Goal: Complete application form

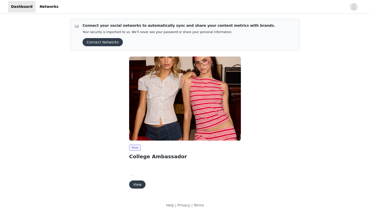
scroll to position [4, 0]
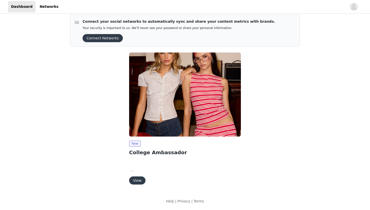
click at [131, 171] on p at bounding box center [185, 170] width 112 height 6
click at [137, 179] on button "View" at bounding box center [137, 180] width 16 height 8
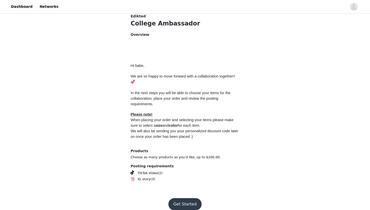
scroll to position [197, 0]
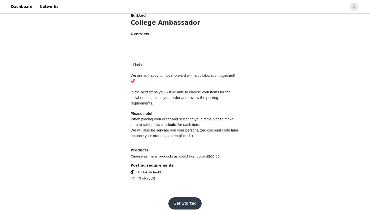
click at [185, 197] on button "Get Started" at bounding box center [184, 203] width 33 height 12
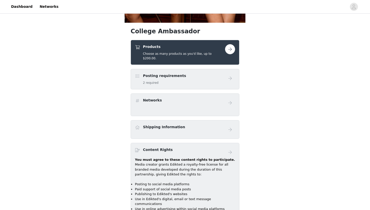
scroll to position [179, 0]
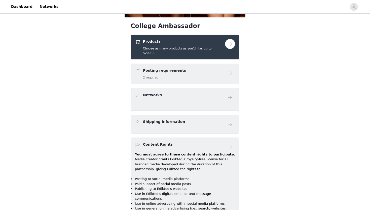
click at [230, 45] on button "button" at bounding box center [230, 44] width 10 height 10
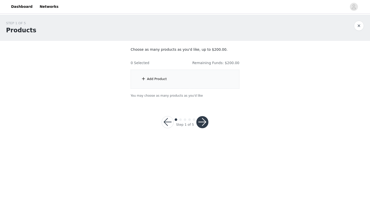
click at [151, 77] on div "Add Product" at bounding box center [157, 78] width 20 height 5
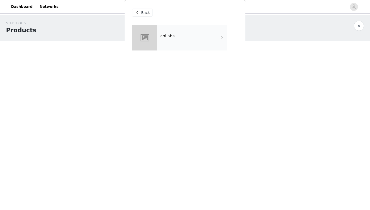
click at [210, 42] on div "collabs" at bounding box center [192, 37] width 70 height 25
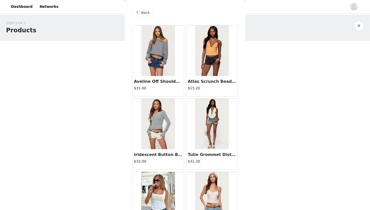
click at [137, 13] on span at bounding box center [137, 13] width 6 height 6
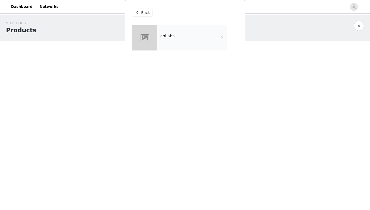
click at [172, 45] on div "collabs" at bounding box center [192, 37] width 70 height 25
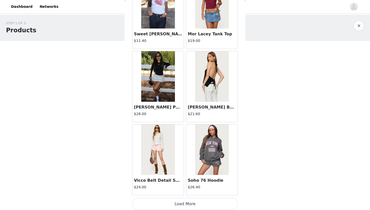
scroll to position [561, 0]
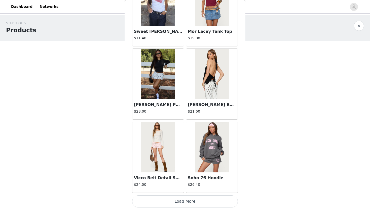
click at [195, 196] on button "Load More" at bounding box center [185, 201] width 106 height 12
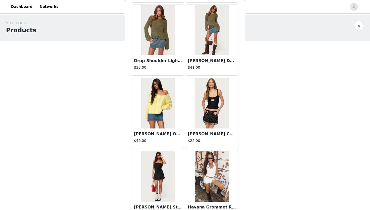
scroll to position [1292, 0]
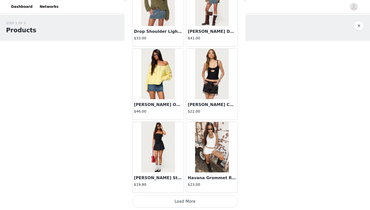
click at [187, 203] on button "Load More" at bounding box center [185, 201] width 106 height 12
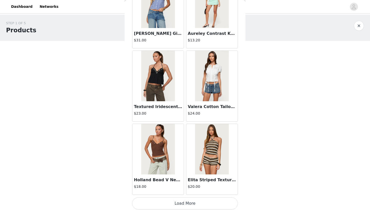
scroll to position [2022, 0]
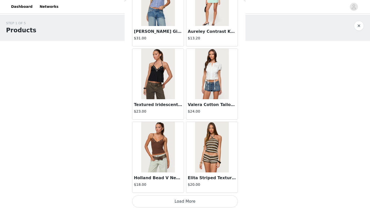
click at [200, 202] on button "Load More" at bounding box center [185, 201] width 106 height 12
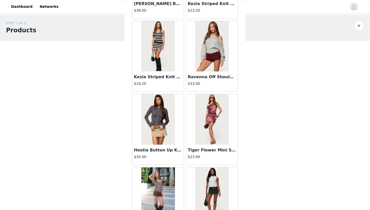
scroll to position [2752, 0]
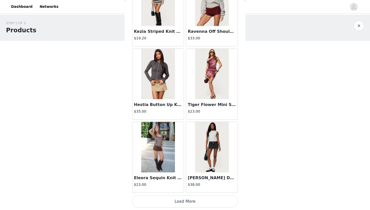
click at [187, 201] on button "Load More" at bounding box center [185, 201] width 106 height 12
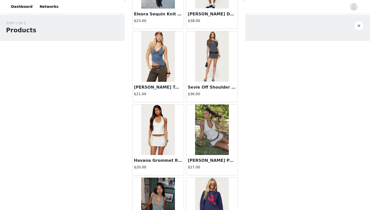
scroll to position [2919, 0]
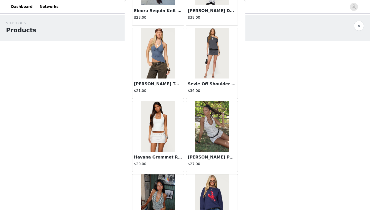
click at [155, 132] on img at bounding box center [157, 126] width 33 height 50
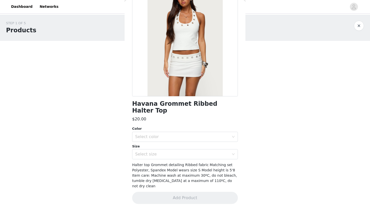
scroll to position [0, 0]
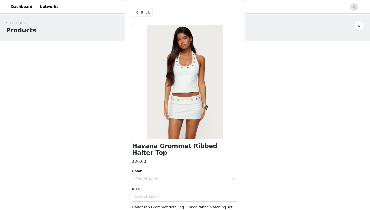
click at [142, 13] on span "Back" at bounding box center [145, 12] width 9 height 5
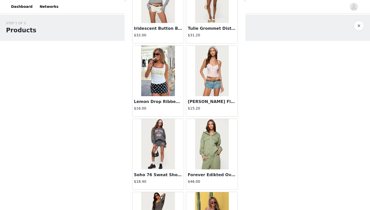
scroll to position [137, 0]
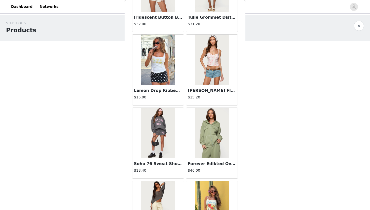
click at [163, 69] on img at bounding box center [157, 60] width 33 height 50
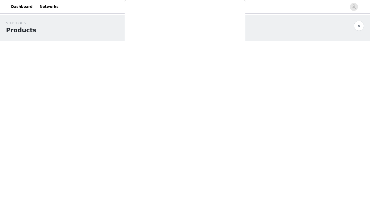
scroll to position [0, 0]
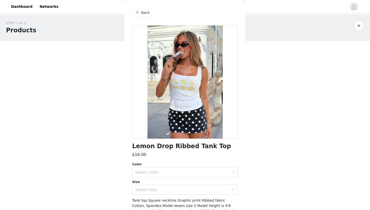
click at [137, 16] on div "Back" at bounding box center [142, 13] width 20 height 8
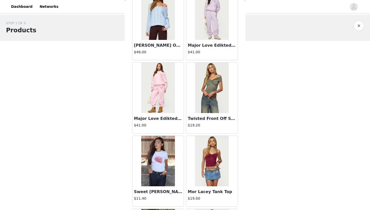
scroll to position [425, 0]
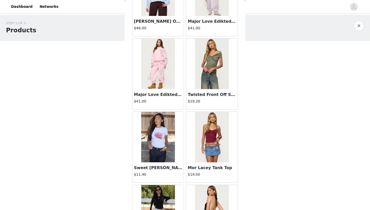
click at [170, 75] on img at bounding box center [157, 64] width 33 height 50
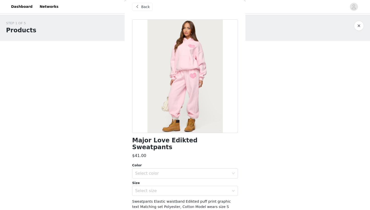
scroll to position [0, 0]
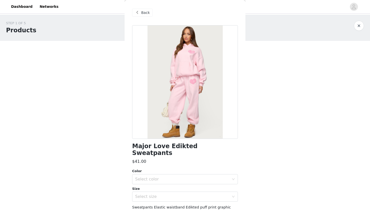
click at [140, 12] on span at bounding box center [137, 13] width 6 height 6
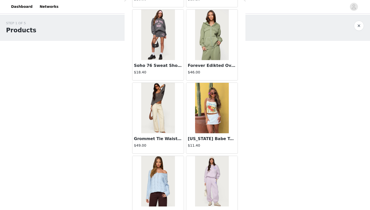
scroll to position [240, 0]
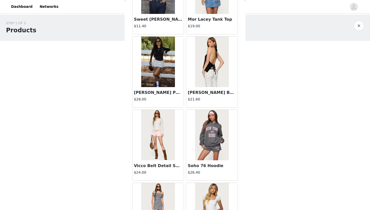
click at [162, 73] on img at bounding box center [157, 62] width 33 height 50
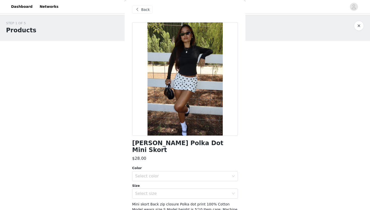
scroll to position [0, 0]
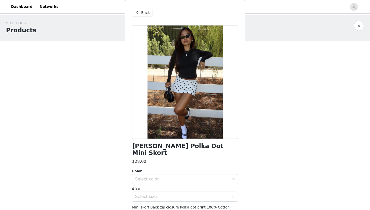
click at [146, 13] on span "Back" at bounding box center [145, 12] width 9 height 5
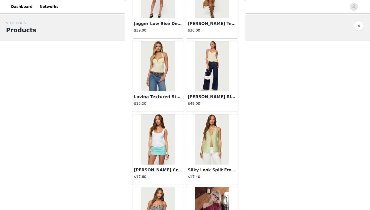
scroll to position [935, 0]
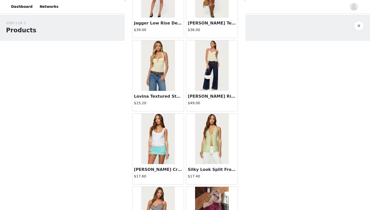
click at [166, 77] on img at bounding box center [157, 65] width 33 height 50
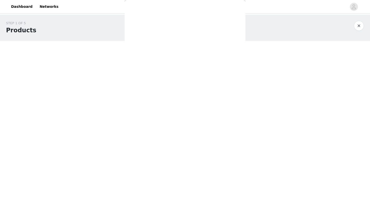
scroll to position [0, 0]
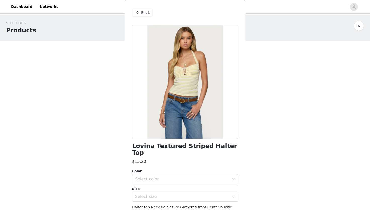
click at [139, 12] on span at bounding box center [137, 13] width 6 height 6
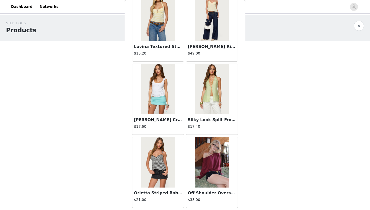
scroll to position [984, 0]
click at [216, 32] on img at bounding box center [211, 16] width 33 height 50
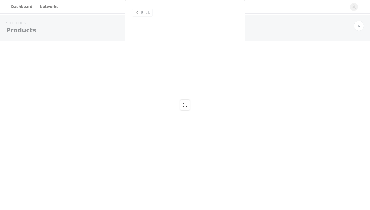
scroll to position [0, 0]
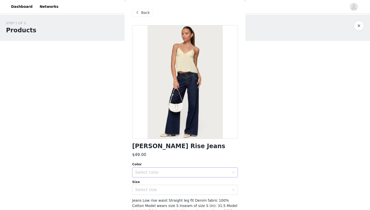
click at [152, 174] on div "Select color" at bounding box center [182, 172] width 94 height 5
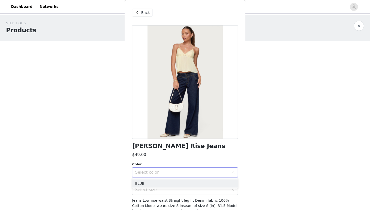
click at [158, 172] on div "Select color" at bounding box center [182, 172] width 94 height 5
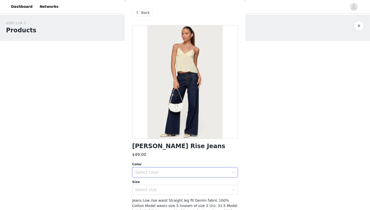
click at [139, 14] on span at bounding box center [137, 13] width 6 height 6
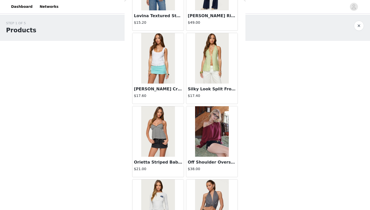
scroll to position [1017, 0]
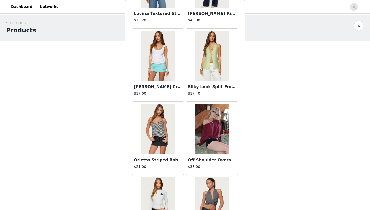
click at [160, 59] on img at bounding box center [157, 56] width 33 height 50
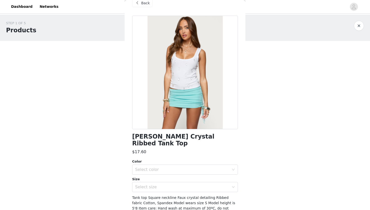
scroll to position [0, 0]
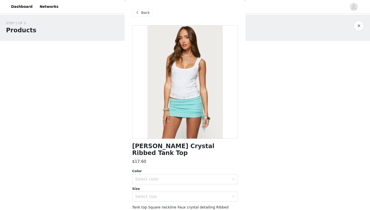
click at [143, 15] on span "Back" at bounding box center [145, 12] width 9 height 5
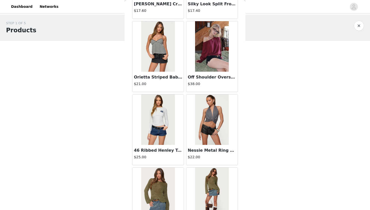
scroll to position [1100, 0]
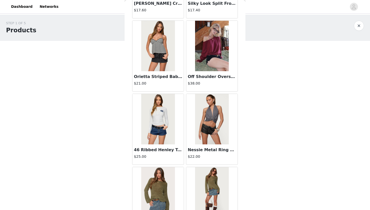
click at [218, 59] on img at bounding box center [211, 46] width 33 height 50
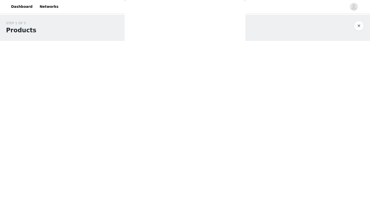
scroll to position [0, 0]
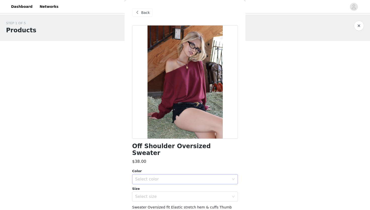
click at [167, 175] on div "Select color" at bounding box center [183, 179] width 96 height 10
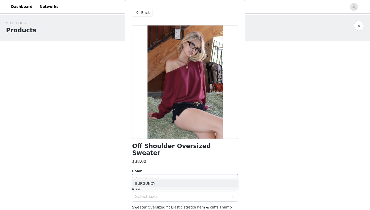
click at [167, 175] on div "Select color" at bounding box center [183, 179] width 96 height 10
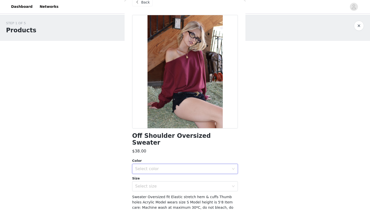
scroll to position [30, 0]
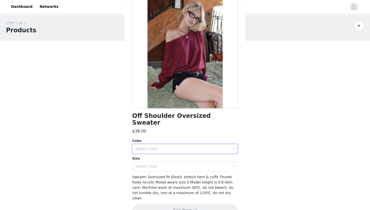
click at [191, 146] on div "Select color" at bounding box center [182, 148] width 94 height 5
click at [173, 152] on li "BURGUNDY" at bounding box center [185, 153] width 106 height 8
click at [173, 163] on div "Select size" at bounding box center [182, 165] width 94 height 5
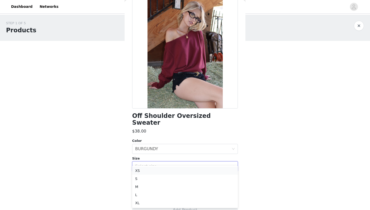
click at [153, 169] on li "XS" at bounding box center [185, 170] width 106 height 8
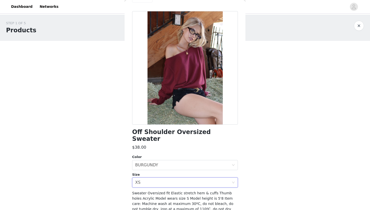
scroll to position [0, 0]
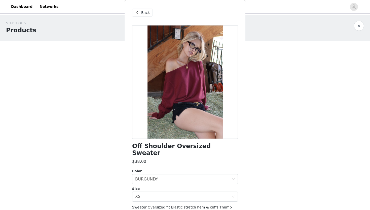
click at [137, 11] on span at bounding box center [137, 13] width 6 height 6
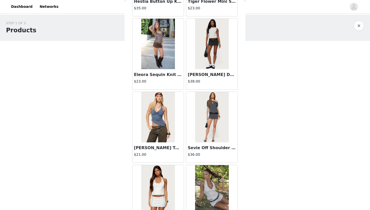
scroll to position [2859, 0]
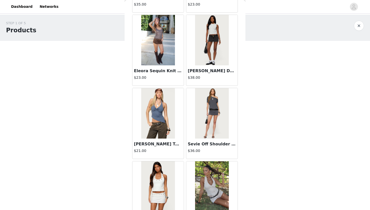
click at [163, 38] on img at bounding box center [157, 40] width 33 height 50
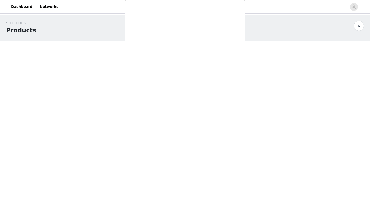
scroll to position [0, 0]
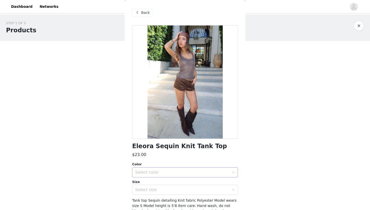
click at [148, 175] on div "Select color" at bounding box center [183, 172] width 96 height 10
click at [148, 184] on li "BROWN" at bounding box center [185, 183] width 106 height 8
click at [154, 189] on div "Select size" at bounding box center [182, 189] width 94 height 5
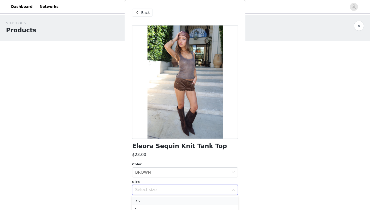
click at [142, 200] on li "XS" at bounding box center [185, 200] width 106 height 8
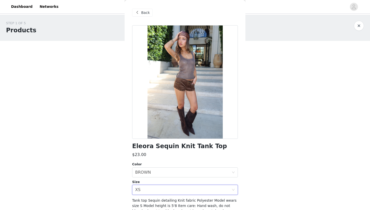
click at [268, 148] on body "Dashboard Networks STEP 1 OF 5 Products Choose as many products as you'd like, …" at bounding box center [185, 105] width 370 height 210
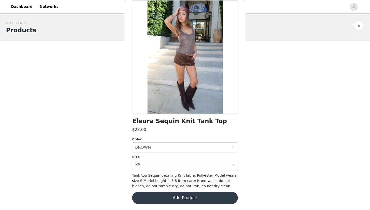
click at [195, 197] on button "Add Product" at bounding box center [185, 197] width 106 height 12
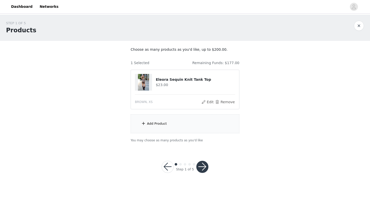
click at [165, 126] on div "Add Product" at bounding box center [157, 123] width 20 height 5
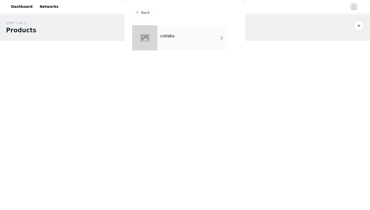
click at [198, 42] on div "collabs" at bounding box center [192, 37] width 70 height 25
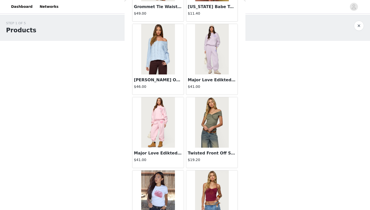
scroll to position [561, 0]
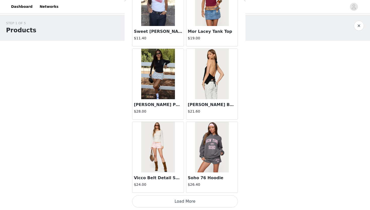
click at [183, 201] on button "Load More" at bounding box center [185, 201] width 106 height 12
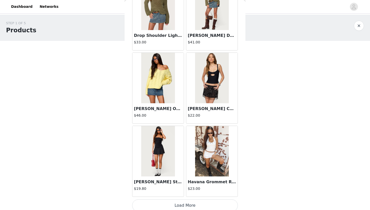
scroll to position [1292, 0]
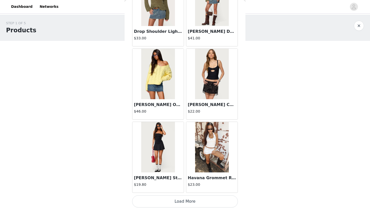
click at [180, 200] on button "Load More" at bounding box center [185, 201] width 106 height 12
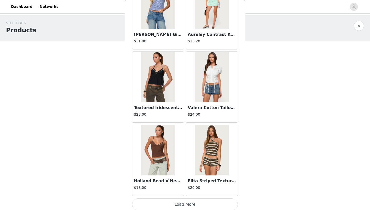
scroll to position [2022, 0]
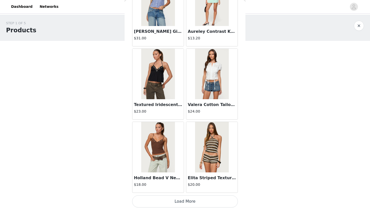
click at [192, 203] on button "Load More" at bounding box center [185, 201] width 106 height 12
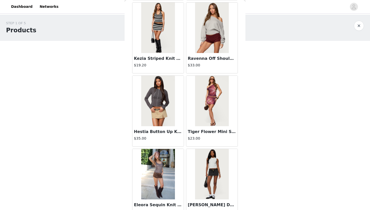
scroll to position [2752, 0]
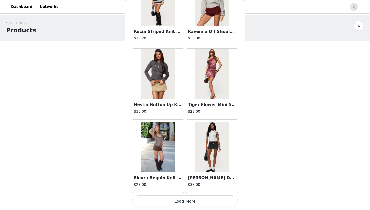
click at [184, 203] on button "Load More" at bounding box center [185, 201] width 106 height 12
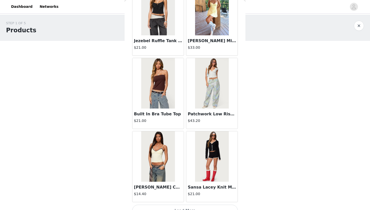
scroll to position [3483, 0]
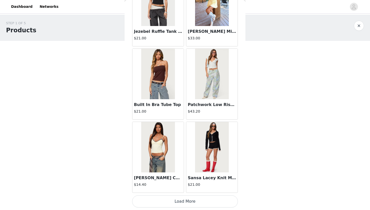
click at [192, 201] on button "Load More" at bounding box center [185, 201] width 106 height 12
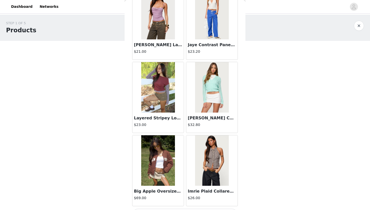
scroll to position [4213, 0]
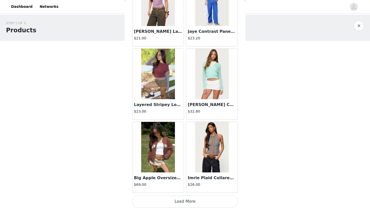
click at [197, 201] on button "Load More" at bounding box center [185, 201] width 106 height 12
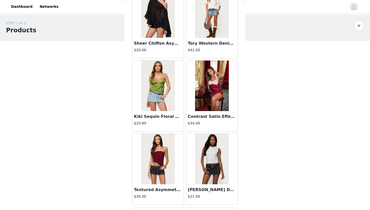
scroll to position [4944, 0]
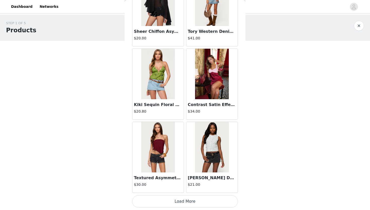
click at [184, 203] on button "Load More" at bounding box center [185, 201] width 106 height 12
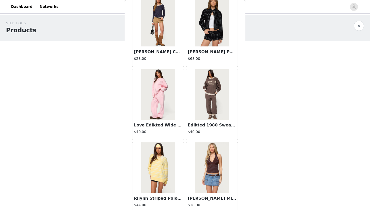
scroll to position [5144, 0]
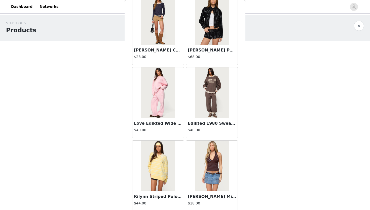
click at [162, 99] on img at bounding box center [157, 92] width 33 height 50
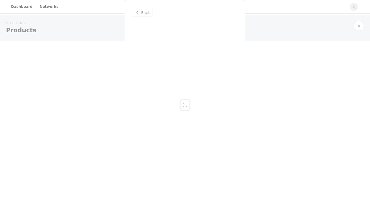
scroll to position [0, 0]
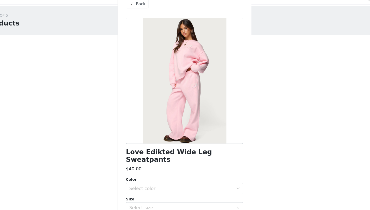
click at [145, 15] on span "Back" at bounding box center [145, 12] width 9 height 5
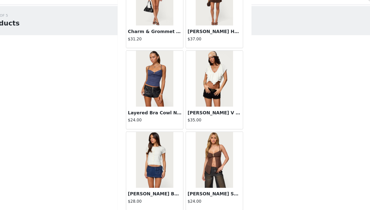
scroll to position [5674, 0]
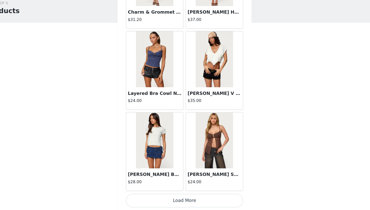
click at [188, 204] on button "Load More" at bounding box center [185, 201] width 106 height 12
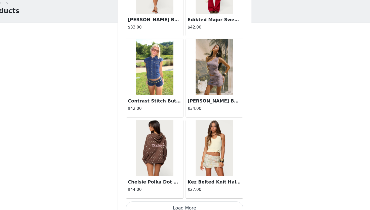
scroll to position [6404, 0]
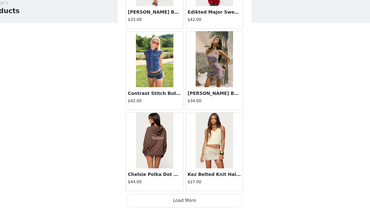
click at [190, 198] on button "Load More" at bounding box center [185, 201] width 106 height 12
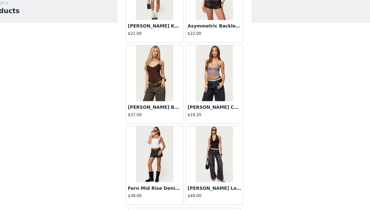
scroll to position [7135, 0]
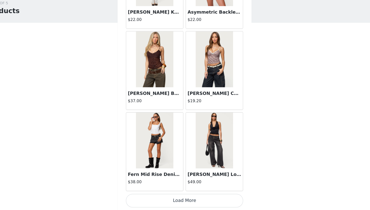
click at [186, 199] on button "Load More" at bounding box center [185, 201] width 106 height 12
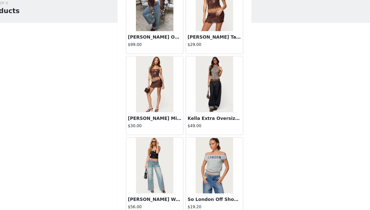
scroll to position [7865, 0]
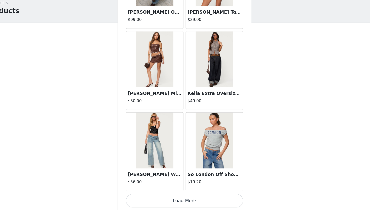
click at [199, 200] on button "Load More" at bounding box center [185, 201] width 106 height 12
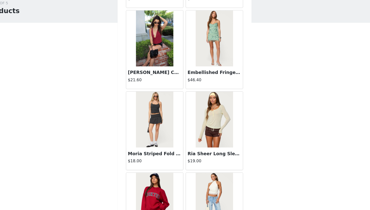
scroll to position [8327, 0]
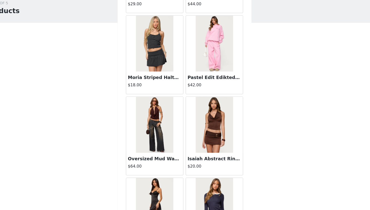
click at [221, 51] on img at bounding box center [211, 60] width 33 height 50
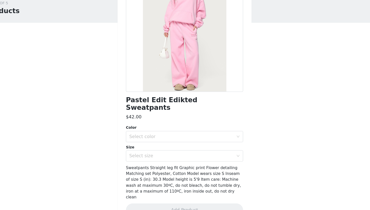
scroll to position [0, 0]
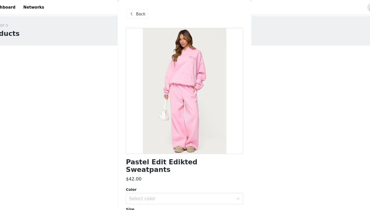
click at [147, 13] on span "Back" at bounding box center [145, 12] width 9 height 5
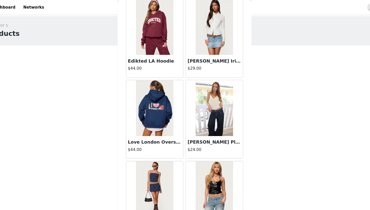
scroll to position [8596, 0]
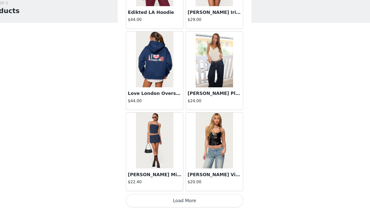
click at [180, 199] on button "Load More" at bounding box center [185, 201] width 106 height 12
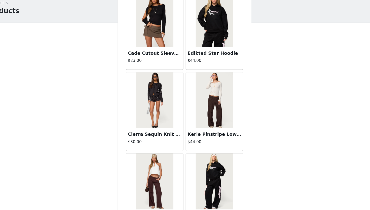
scroll to position [9326, 0]
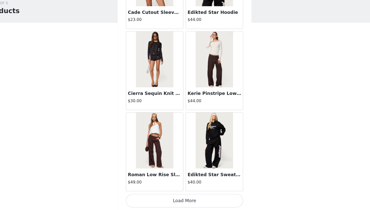
click at [189, 200] on button "Load More" at bounding box center [185, 201] width 106 height 12
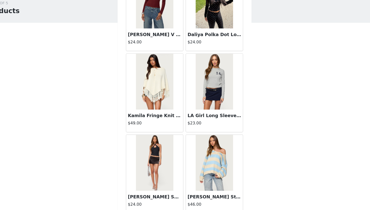
scroll to position [10057, 0]
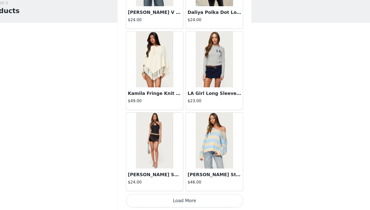
click at [183, 201] on button "Load More" at bounding box center [185, 201] width 106 height 12
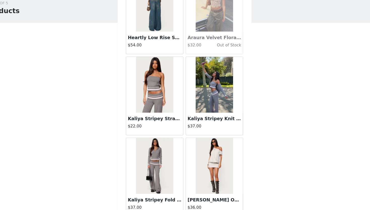
scroll to position [10787, 0]
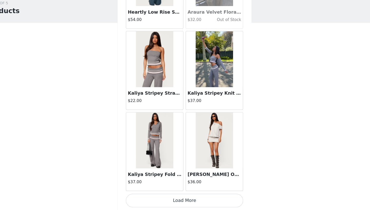
click at [185, 201] on button "Load More" at bounding box center [185, 201] width 106 height 12
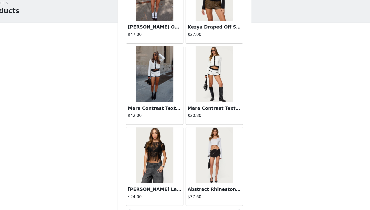
scroll to position [11517, 0]
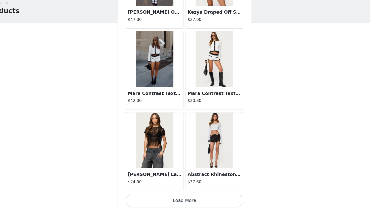
click at [191, 200] on button "Load More" at bounding box center [185, 201] width 106 height 12
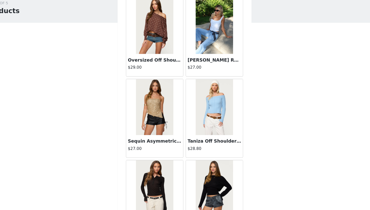
scroll to position [12134, 0]
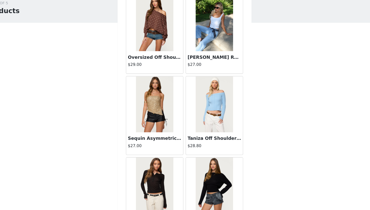
click at [160, 114] on img at bounding box center [157, 114] width 33 height 50
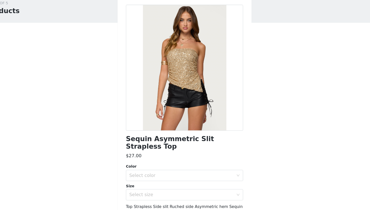
scroll to position [0, 0]
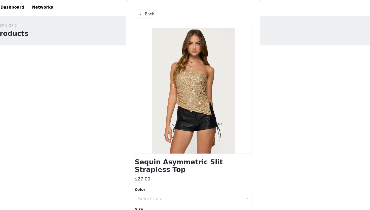
click at [150, 15] on div "Back" at bounding box center [142, 13] width 20 height 8
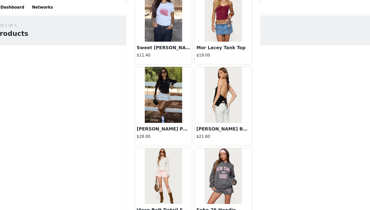
scroll to position [550, 0]
click at [161, 85] on img at bounding box center [157, 85] width 33 height 50
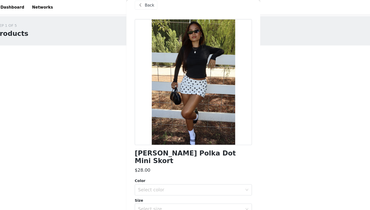
scroll to position [0, 0]
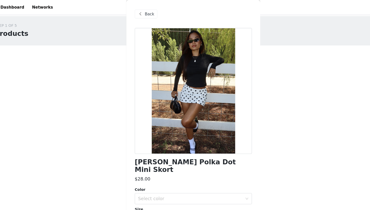
click at [143, 15] on span "Back" at bounding box center [145, 12] width 9 height 5
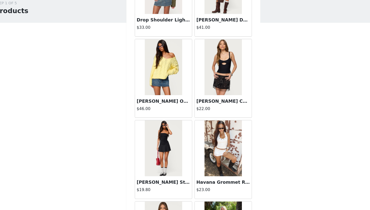
scroll to position [1285, 0]
click at [159, 94] on img at bounding box center [157, 80] width 33 height 50
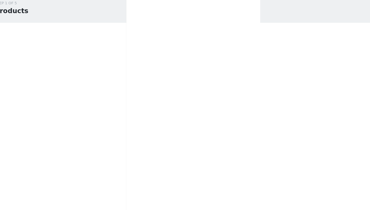
scroll to position [0, 0]
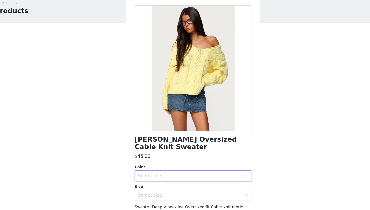
click at [166, 175] on div "Select color" at bounding box center [183, 179] width 96 height 10
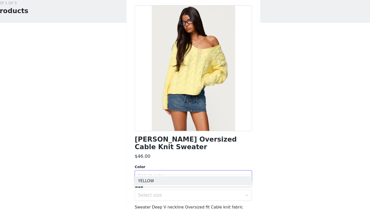
click at [171, 168] on div "Color" at bounding box center [185, 170] width 106 height 5
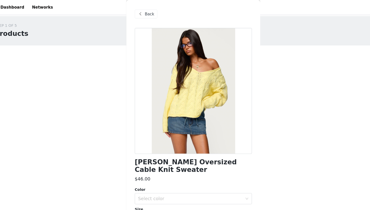
click at [139, 11] on span at bounding box center [137, 13] width 6 height 6
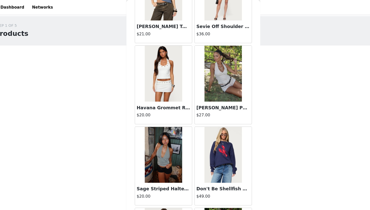
scroll to position [2980, 0]
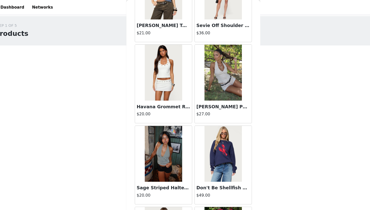
click at [211, 72] on img at bounding box center [211, 65] width 33 height 50
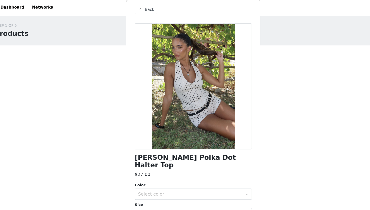
scroll to position [0, 0]
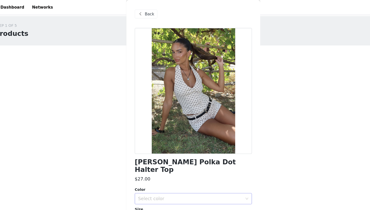
click at [162, 174] on div "Select color" at bounding box center [183, 179] width 96 height 10
click at [180, 158] on div "$27.00" at bounding box center [185, 161] width 106 height 6
click at [144, 11] on span "Back" at bounding box center [145, 12] width 9 height 5
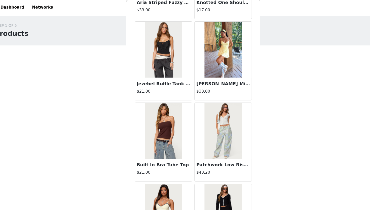
scroll to position [3441, 0]
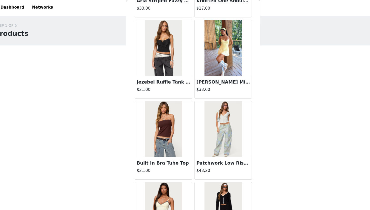
click at [220, 48] on img at bounding box center [211, 43] width 33 height 50
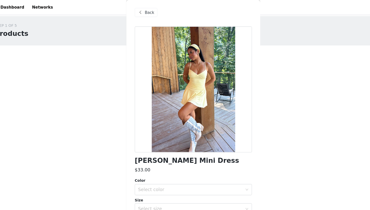
scroll to position [0, 0]
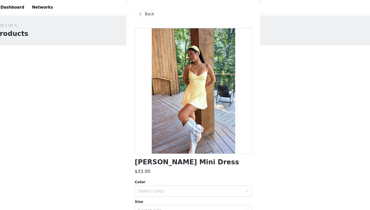
click at [141, 13] on div "Back" at bounding box center [142, 13] width 20 height 8
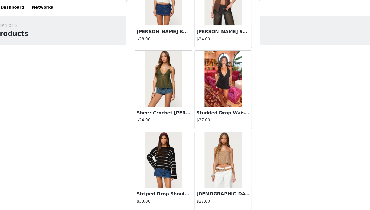
scroll to position [5829, 0]
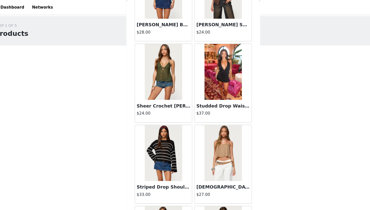
click at [214, 52] on img at bounding box center [211, 65] width 33 height 50
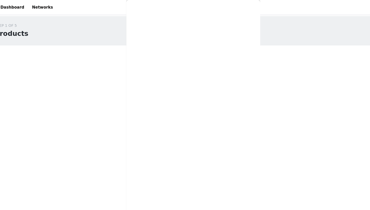
scroll to position [0, 0]
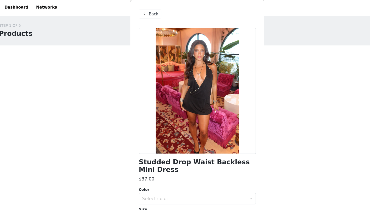
click at [141, 11] on span "Back" at bounding box center [145, 12] width 9 height 5
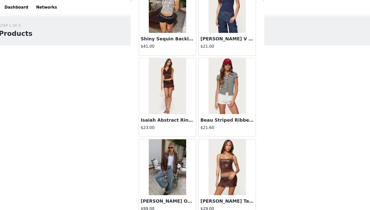
scroll to position [7674, 0]
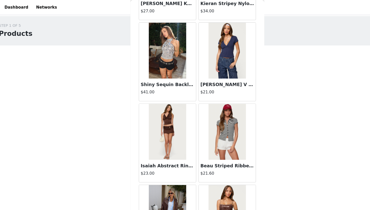
click at [165, 42] on img at bounding box center [157, 45] width 33 height 50
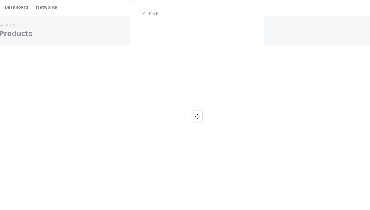
scroll to position [0, 0]
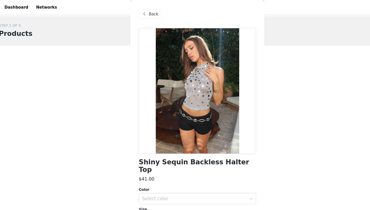
click at [146, 11] on span "Back" at bounding box center [145, 12] width 9 height 5
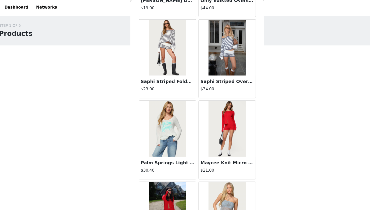
scroll to position [10379, 0]
click at [210, 46] on img at bounding box center [211, 43] width 33 height 50
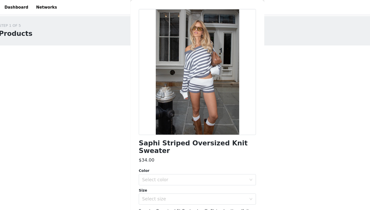
scroll to position [0, 0]
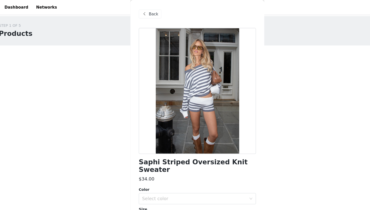
click at [141, 11] on div "Back" at bounding box center [142, 13] width 20 height 8
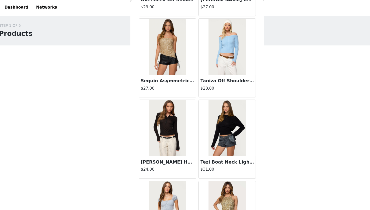
scroll to position [12248, 0]
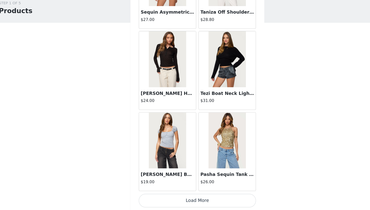
click at [201, 201] on button "Load More" at bounding box center [185, 201] width 106 height 12
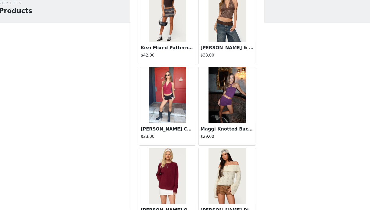
scroll to position [12978, 0]
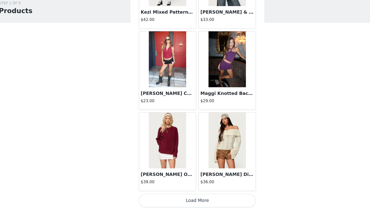
click at [192, 196] on button "Load More" at bounding box center [185, 201] width 106 height 12
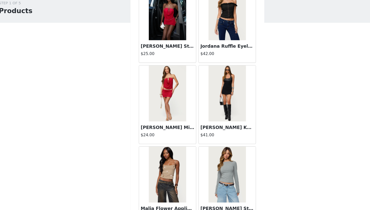
scroll to position [13709, 0]
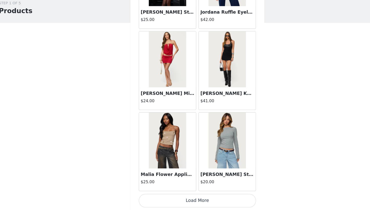
click at [187, 200] on button "Load More" at bounding box center [185, 201] width 106 height 12
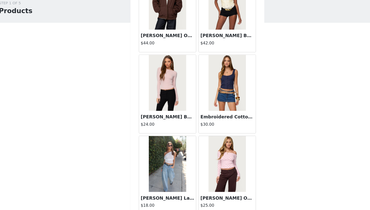
scroll to position [14439, 0]
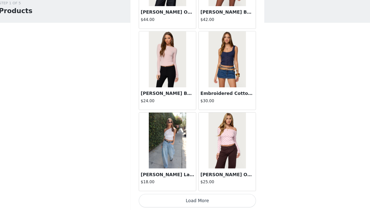
click at [182, 195] on button "Load More" at bounding box center [185, 201] width 106 height 12
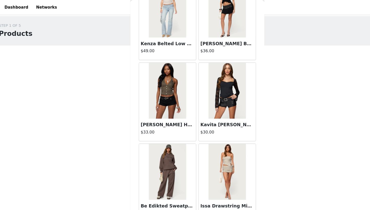
scroll to position [15169, 0]
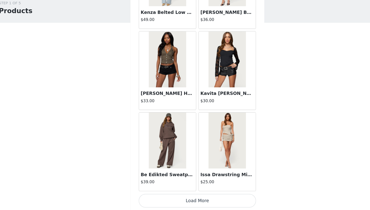
click at [180, 203] on button "Load More" at bounding box center [185, 201] width 106 height 12
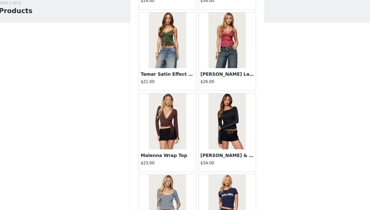
scroll to position [15622, 0]
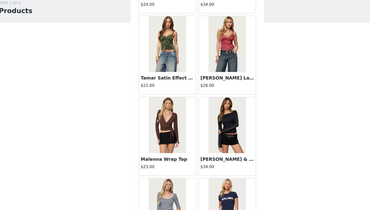
click at [217, 71] on img at bounding box center [211, 60] width 33 height 50
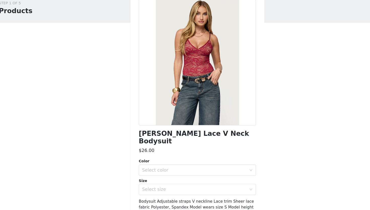
scroll to position [0, 0]
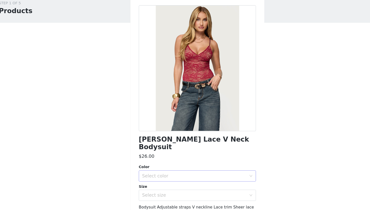
click at [182, 176] on div "Select color" at bounding box center [182, 178] width 94 height 5
click at [184, 168] on div "Color" at bounding box center [185, 170] width 106 height 5
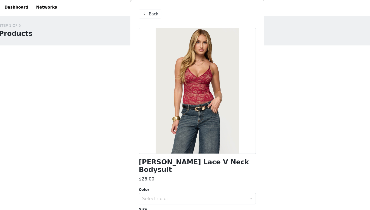
click at [139, 13] on span at bounding box center [137, 13] width 6 height 6
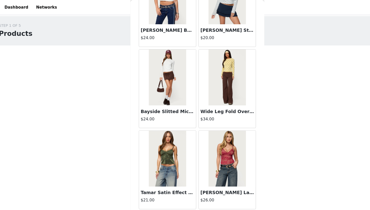
scroll to position [15900, 0]
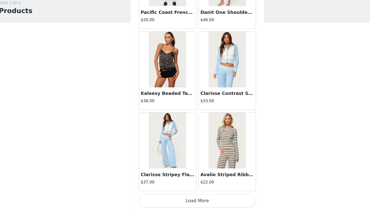
click at [182, 197] on button "Load More" at bounding box center [185, 201] width 106 height 12
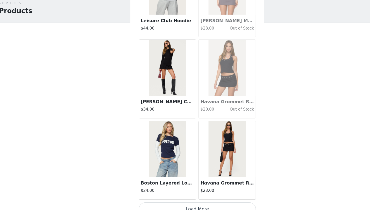
scroll to position [16630, 0]
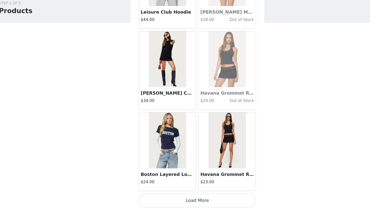
click at [200, 200] on button "Load More" at bounding box center [185, 201] width 106 height 12
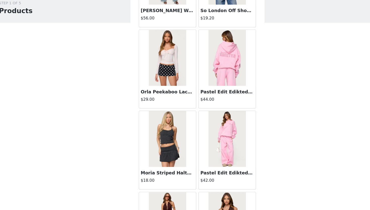
scroll to position [8012, 0]
click at [215, 83] on img at bounding box center [211, 73] width 33 height 50
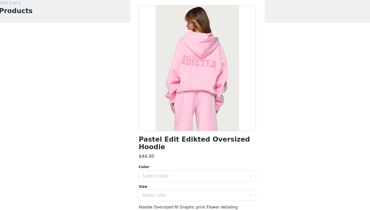
scroll to position [0, 0]
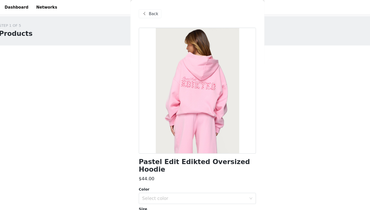
click at [143, 14] on span "Back" at bounding box center [145, 12] width 9 height 5
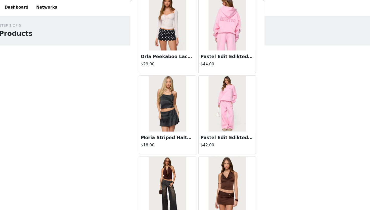
scroll to position [8061, 0]
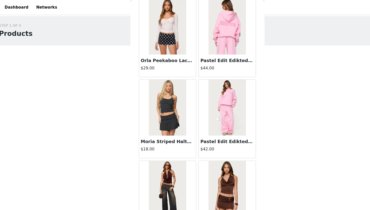
click at [214, 113] on img at bounding box center [211, 97] width 33 height 50
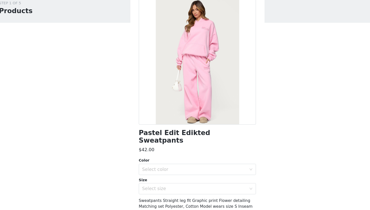
scroll to position [5, 0]
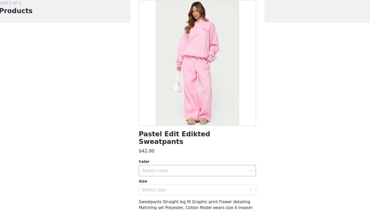
click at [177, 172] on div "Select color" at bounding box center [182, 174] width 94 height 5
click at [156, 182] on li "PINK" at bounding box center [185, 178] width 106 height 8
click at [155, 189] on div "Select size" at bounding box center [182, 191] width 94 height 5
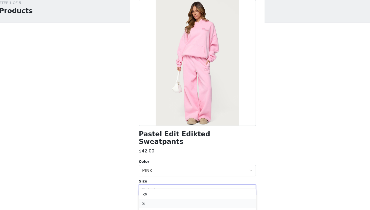
click at [147, 205] on li "S" at bounding box center [185, 204] width 106 height 8
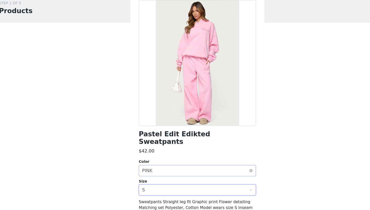
scroll to position [36, 0]
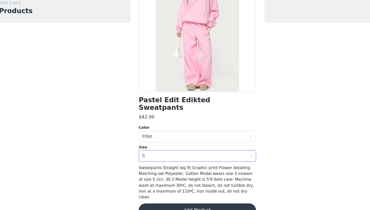
click at [194, 204] on button "Add Product" at bounding box center [185, 210] width 106 height 12
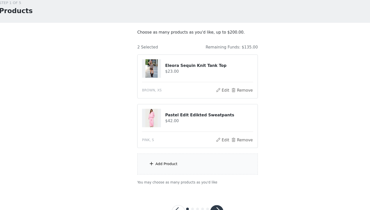
click at [171, 168] on div "Add Product" at bounding box center [185, 168] width 109 height 19
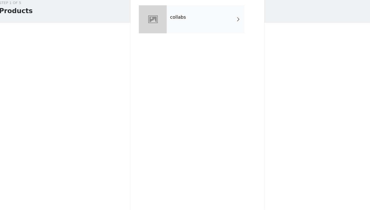
click at [181, 42] on div "collabs" at bounding box center [192, 37] width 70 height 25
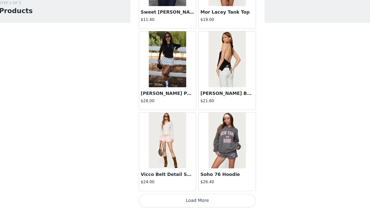
scroll to position [20, 0]
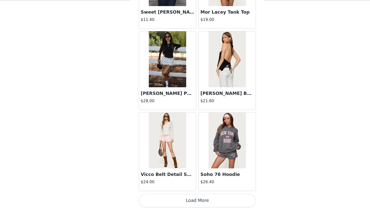
click at [177, 197] on button "Load More" at bounding box center [185, 201] width 106 height 12
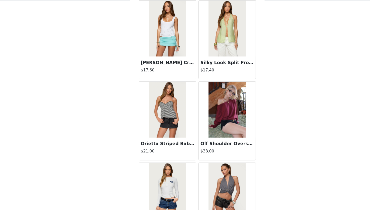
scroll to position [1292, 0]
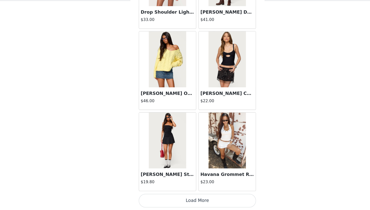
click at [188, 200] on button "Load More" at bounding box center [185, 201] width 106 height 12
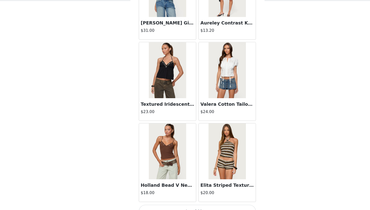
scroll to position [2022, 0]
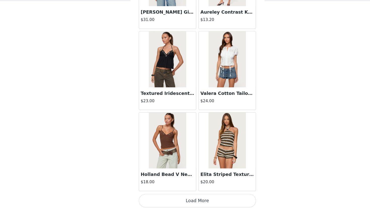
click at [186, 203] on button "Load More" at bounding box center [185, 201] width 106 height 12
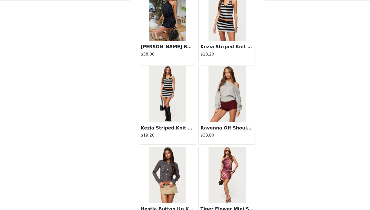
scroll to position [2752, 0]
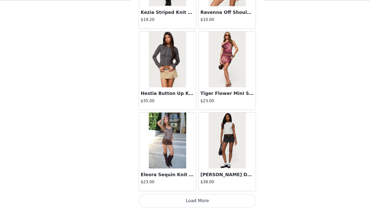
click at [185, 199] on button "Load More" at bounding box center [185, 201] width 106 height 12
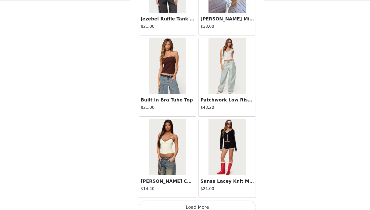
scroll to position [3483, 0]
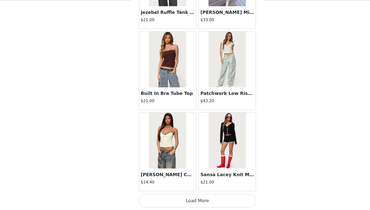
click at [176, 198] on button "Load More" at bounding box center [185, 201] width 106 height 12
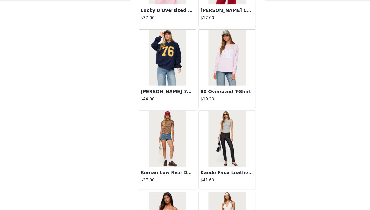
scroll to position [4213, 0]
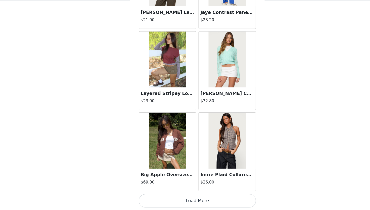
click at [190, 203] on button "Load More" at bounding box center [185, 201] width 106 height 12
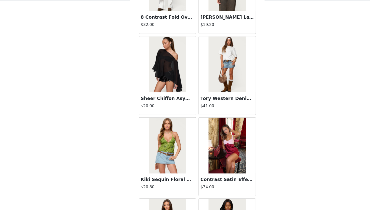
scroll to position [4944, 0]
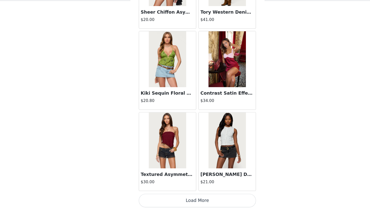
click at [178, 201] on button "Load More" at bounding box center [185, 201] width 106 height 12
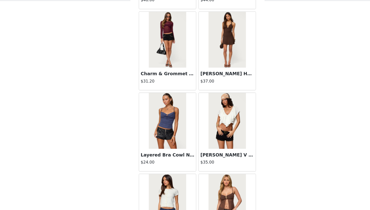
scroll to position [5674, 0]
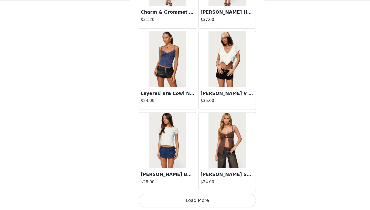
click at [179, 203] on button "Load More" at bounding box center [185, 201] width 106 height 12
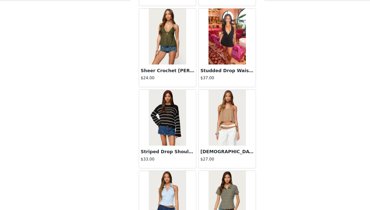
scroll to position [6404, 0]
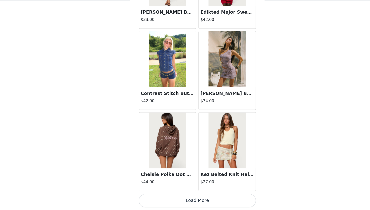
click at [180, 198] on button "Load More" at bounding box center [185, 201] width 106 height 12
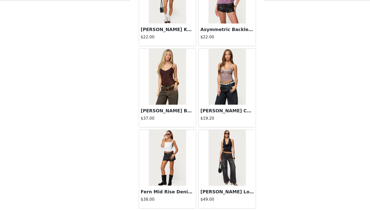
scroll to position [7135, 0]
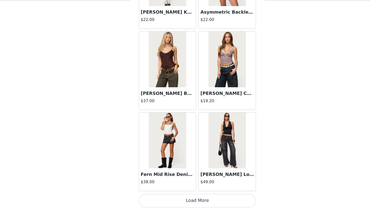
click at [182, 200] on button "Load More" at bounding box center [185, 201] width 106 height 12
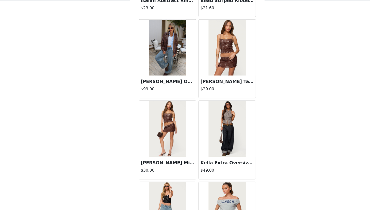
scroll to position [7865, 0]
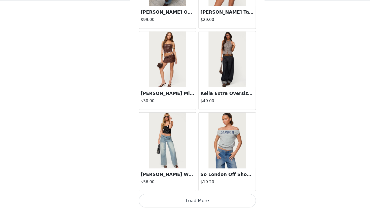
click at [186, 197] on button "Load More" at bounding box center [185, 201] width 106 height 12
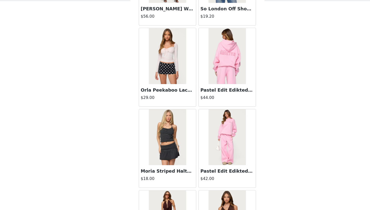
scroll to position [8016, 0]
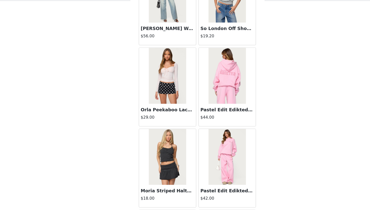
click at [208, 93] on img at bounding box center [211, 88] width 33 height 50
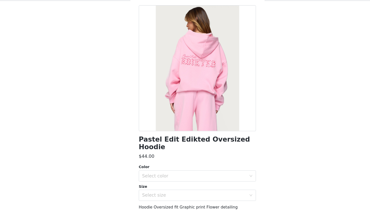
scroll to position [0, 0]
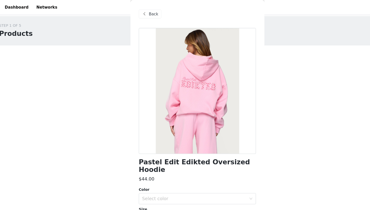
click at [142, 12] on span "Back" at bounding box center [145, 12] width 9 height 5
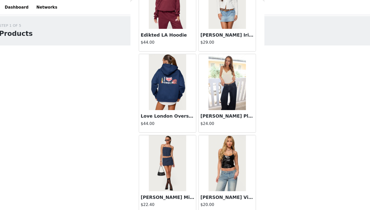
scroll to position [20, 0]
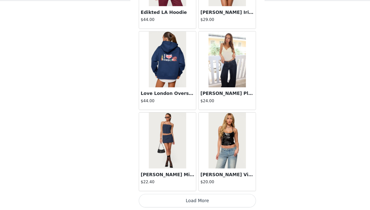
click at [192, 200] on button "Load More" at bounding box center [185, 201] width 106 height 12
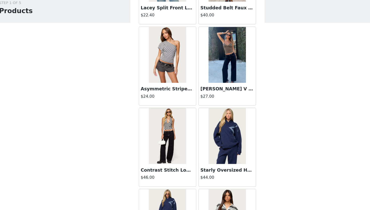
scroll to position [9038, 0]
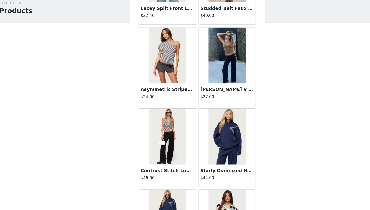
click at [213, 68] on img at bounding box center [211, 70] width 33 height 50
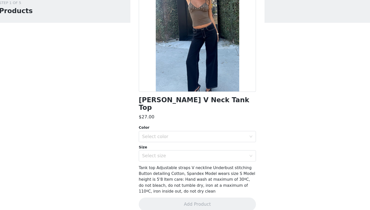
scroll to position [0, 0]
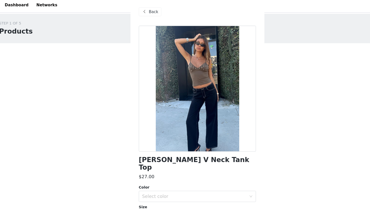
click at [143, 12] on span "Back" at bounding box center [145, 12] width 9 height 5
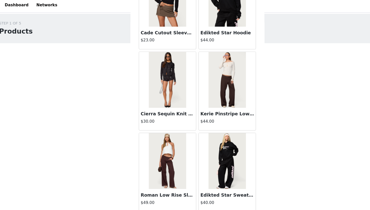
scroll to position [20, 0]
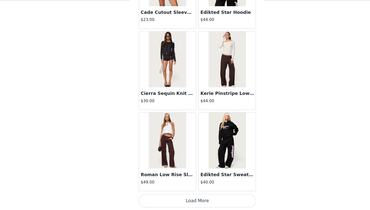
click at [183, 201] on button "Load More" at bounding box center [185, 201] width 106 height 12
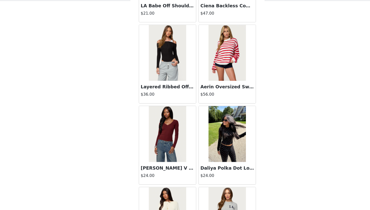
scroll to position [10057, 0]
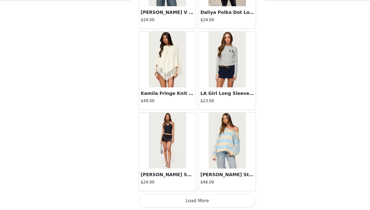
click at [185, 200] on button "Load More" at bounding box center [185, 201] width 106 height 12
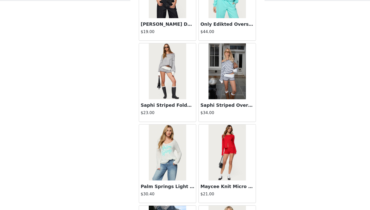
scroll to position [10338, 0]
click at [215, 91] on img at bounding box center [211, 85] width 33 height 50
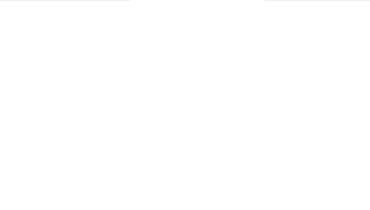
scroll to position [30, 0]
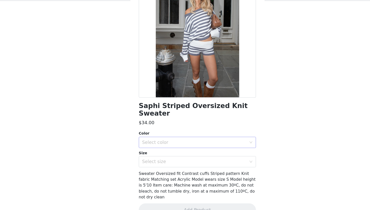
click at [167, 146] on div "Select color" at bounding box center [182, 148] width 94 height 5
click at [160, 153] on li "GRAY-AND-WHITE" at bounding box center [185, 153] width 106 height 8
click at [159, 163] on div "Select size" at bounding box center [182, 165] width 94 height 5
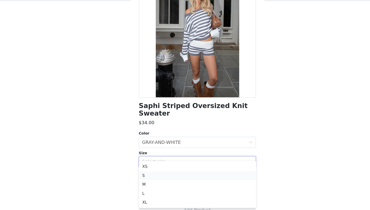
click at [146, 178] on li "S" at bounding box center [185, 178] width 106 height 8
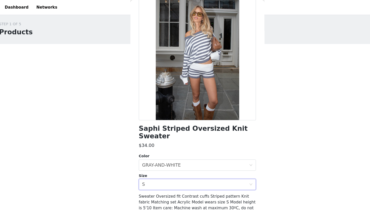
scroll to position [0, 0]
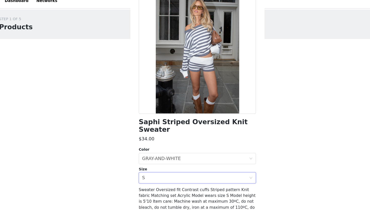
click at [263, 105] on div "STEP 1 OF 5 Products Choose as many products as you'd like, up to $200.00. 2 Se…" at bounding box center [185, 104] width 370 height 178
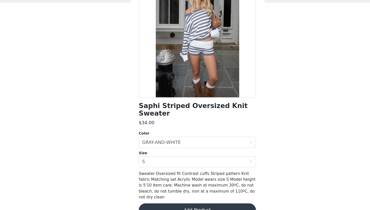
scroll to position [20, 0]
click at [186, 204] on button "Add Product" at bounding box center [185, 210] width 106 height 12
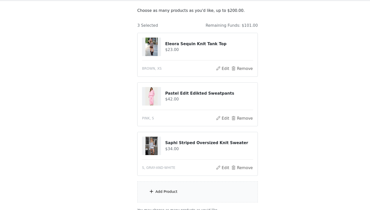
click at [174, 195] on div "Add Product" at bounding box center [185, 193] width 109 height 19
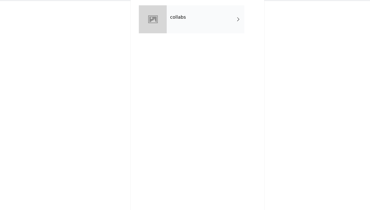
click at [199, 39] on div "collabs" at bounding box center [192, 37] width 70 height 25
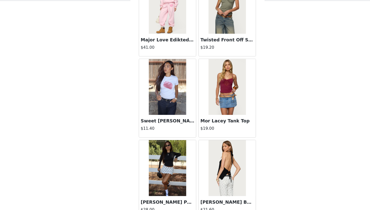
scroll to position [561, 0]
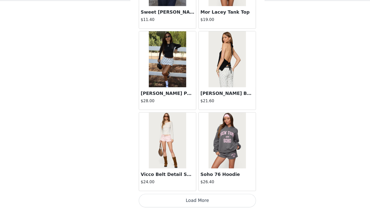
click at [177, 203] on button "Load More" at bounding box center [185, 201] width 106 height 12
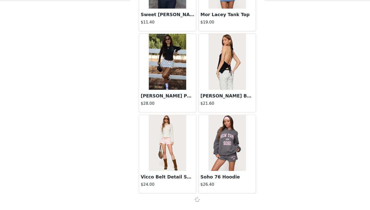
scroll to position [64, 0]
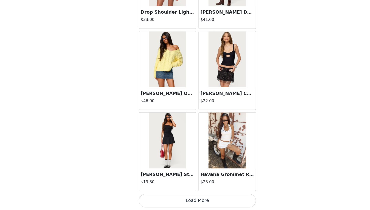
click at [179, 204] on button "Load More" at bounding box center [185, 201] width 106 height 12
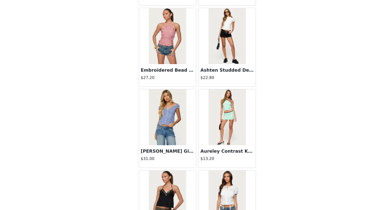
scroll to position [2022, 0]
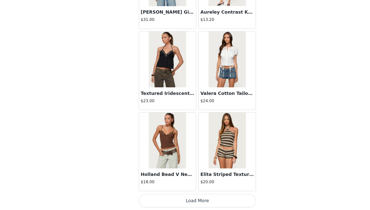
click at [183, 198] on button "Load More" at bounding box center [185, 201] width 106 height 12
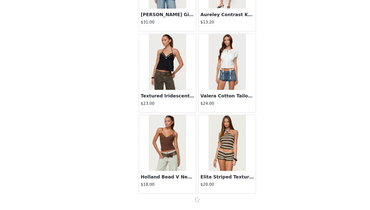
scroll to position [2020, 0]
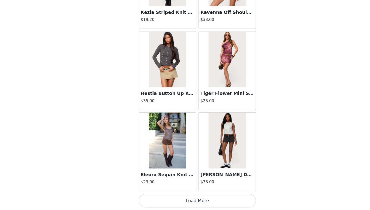
click at [181, 205] on button "Load More" at bounding box center [185, 201] width 106 height 12
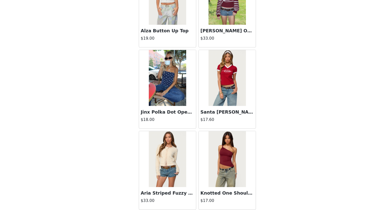
scroll to position [3483, 0]
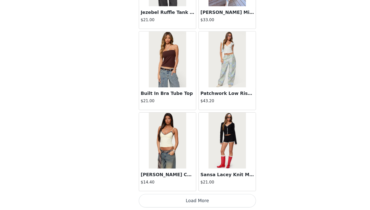
click at [181, 203] on button "Load More" at bounding box center [185, 201] width 106 height 12
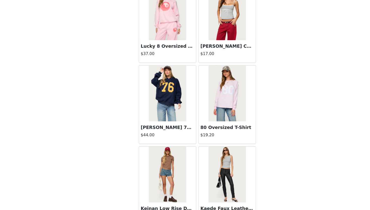
scroll to position [4213, 0]
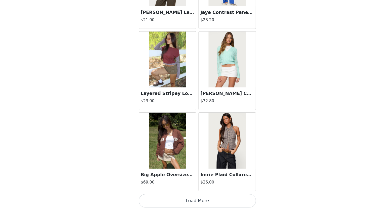
click at [183, 201] on button "Load More" at bounding box center [185, 201] width 106 height 12
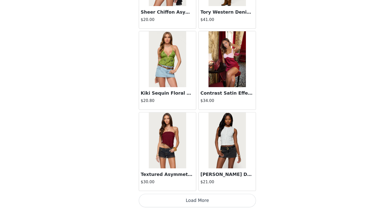
click at [181, 203] on button "Load More" at bounding box center [185, 201] width 106 height 12
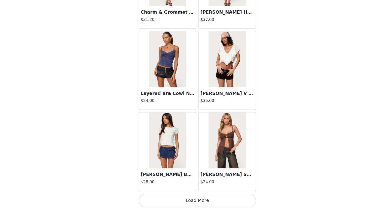
click at [178, 201] on button "Load More" at bounding box center [185, 201] width 106 height 12
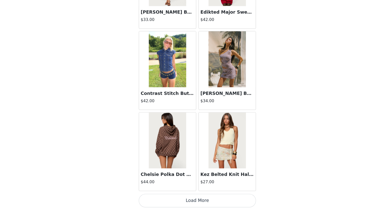
click at [175, 203] on button "Load More" at bounding box center [185, 201] width 106 height 12
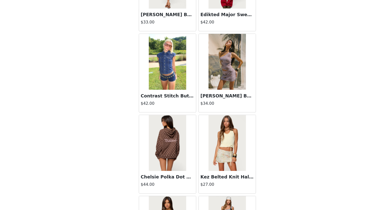
scroll to position [6404, 0]
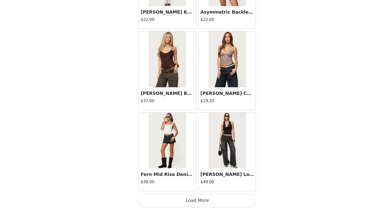
click at [182, 199] on button "Load More" at bounding box center [185, 201] width 106 height 12
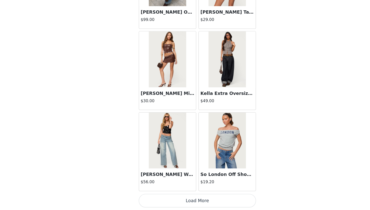
click at [181, 203] on button "Load More" at bounding box center [185, 201] width 106 height 12
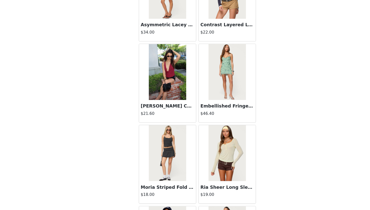
scroll to position [8596, 0]
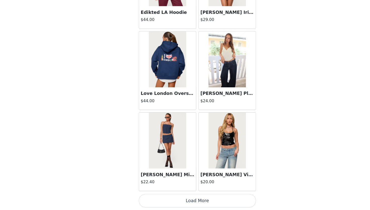
click at [184, 206] on button "Load More" at bounding box center [185, 201] width 106 height 12
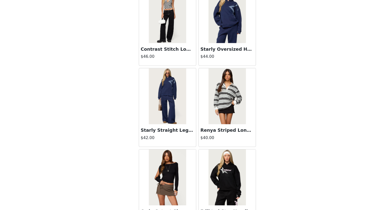
scroll to position [9326, 0]
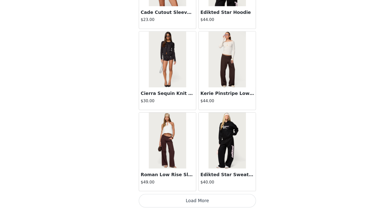
click at [183, 202] on button "Load More" at bounding box center [185, 201] width 106 height 12
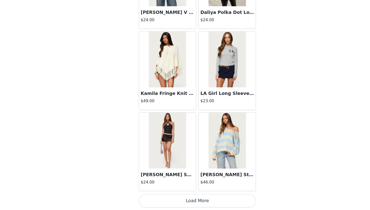
click at [192, 197] on button "Load More" at bounding box center [185, 201] width 106 height 12
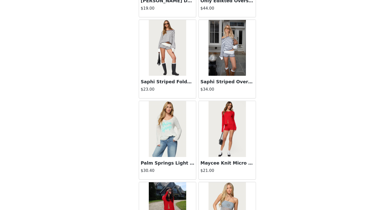
click at [157, 68] on img at bounding box center [157, 63] width 33 height 50
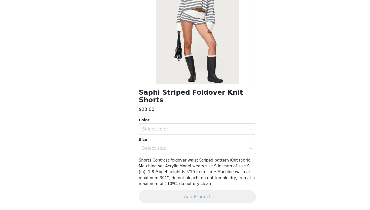
scroll to position [36, 0]
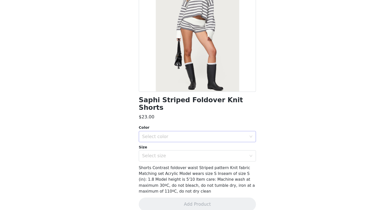
click at [162, 141] on div "Select color" at bounding box center [182, 143] width 94 height 5
click at [158, 147] on li "GRAY-AND-WHITE" at bounding box center [185, 148] width 106 height 8
click at [153, 158] on div "Select size" at bounding box center [182, 160] width 94 height 5
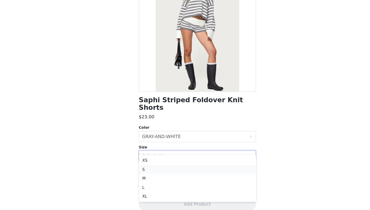
click at [141, 173] on li "S" at bounding box center [185, 173] width 106 height 8
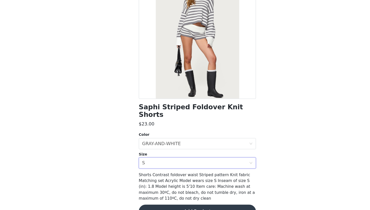
click at [174, 198] on button "Add Product" at bounding box center [185, 204] width 106 height 12
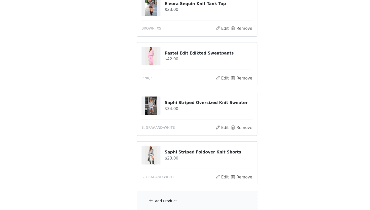
scroll to position [109, 0]
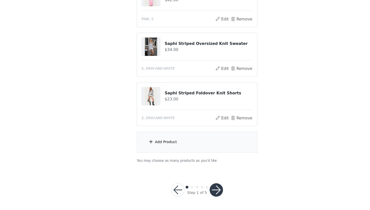
click at [166, 150] on div "Add Product" at bounding box center [185, 148] width 109 height 19
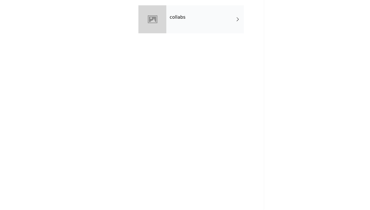
click at [188, 34] on div "collabs" at bounding box center [192, 37] width 70 height 25
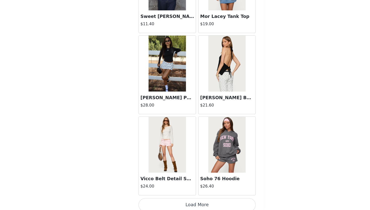
scroll to position [561, 0]
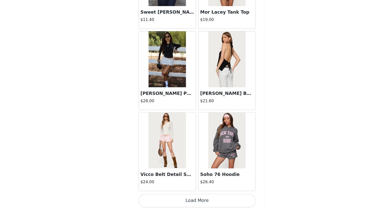
click at [195, 202] on button "Load More" at bounding box center [185, 201] width 106 height 12
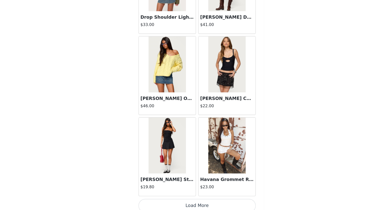
scroll to position [1292, 0]
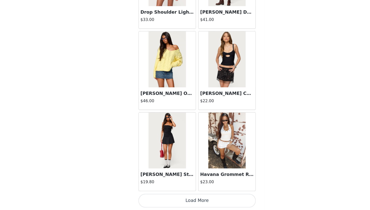
click at [191, 199] on button "Load More" at bounding box center [185, 201] width 106 height 12
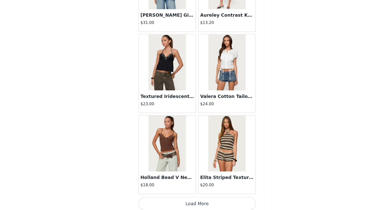
scroll to position [2022, 0]
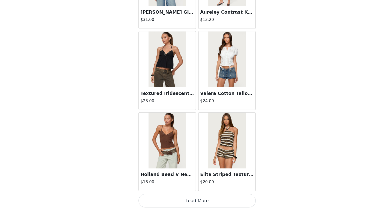
click at [189, 202] on button "Load More" at bounding box center [185, 201] width 106 height 12
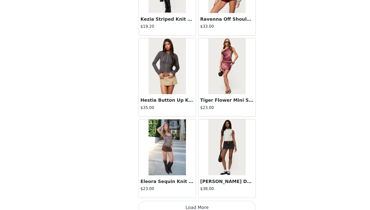
scroll to position [2752, 0]
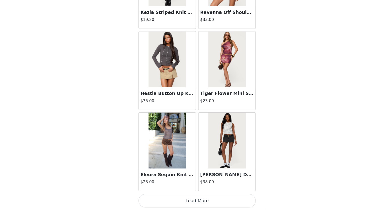
click at [196, 197] on button "Load More" at bounding box center [185, 201] width 106 height 12
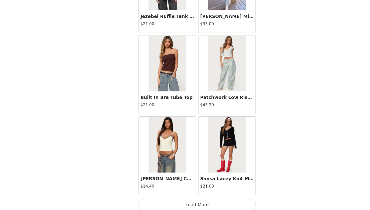
scroll to position [3483, 0]
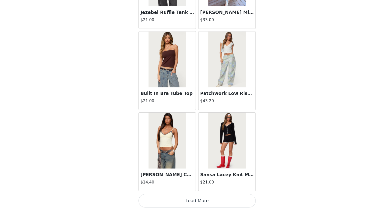
click at [190, 205] on button "Load More" at bounding box center [185, 201] width 106 height 12
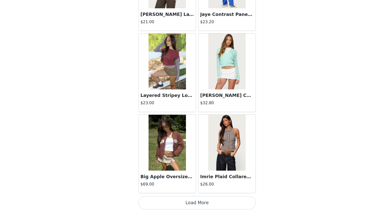
scroll to position [4213, 0]
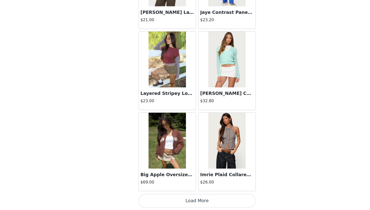
click at [186, 202] on button "Load More" at bounding box center [185, 201] width 106 height 12
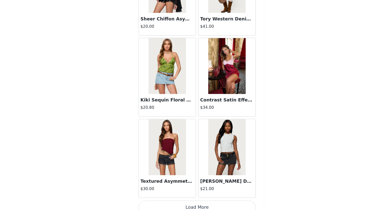
scroll to position [4944, 0]
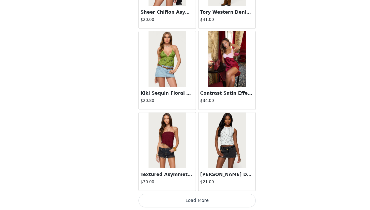
click at [192, 201] on button "Load More" at bounding box center [185, 201] width 106 height 12
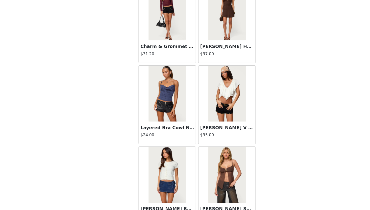
scroll to position [5674, 0]
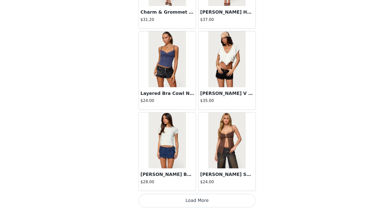
click at [189, 200] on button "Load More" at bounding box center [185, 201] width 106 height 12
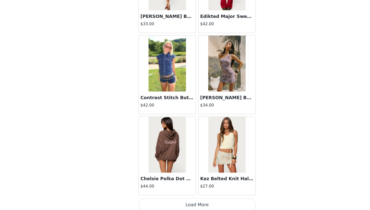
scroll to position [6404, 0]
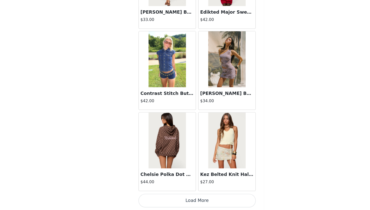
click at [191, 201] on button "Load More" at bounding box center [185, 201] width 106 height 12
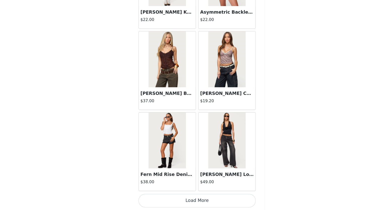
scroll to position [7134, 0]
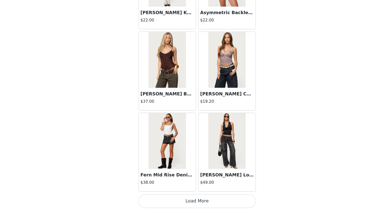
click at [188, 205] on button "Load More" at bounding box center [185, 201] width 106 height 12
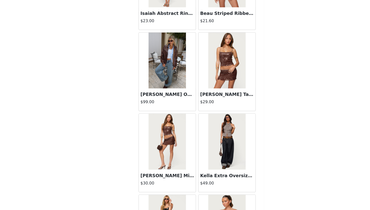
scroll to position [7865, 0]
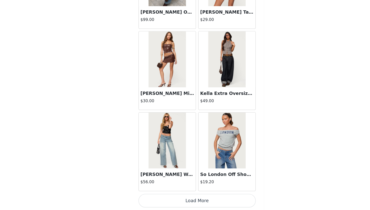
click at [184, 200] on button "Load More" at bounding box center [185, 201] width 106 height 12
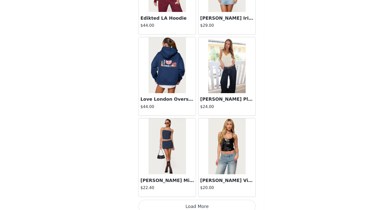
scroll to position [8596, 0]
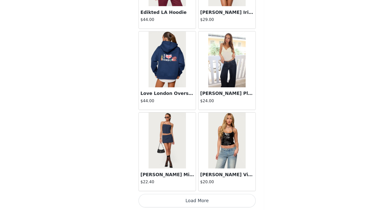
click at [188, 199] on button "Load More" at bounding box center [185, 201] width 106 height 12
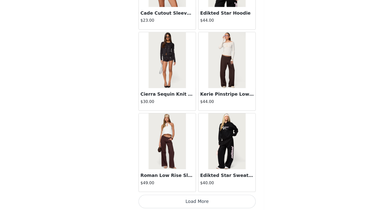
scroll to position [9326, 0]
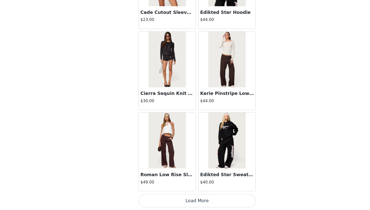
click at [184, 198] on button "Load More" at bounding box center [185, 201] width 106 height 12
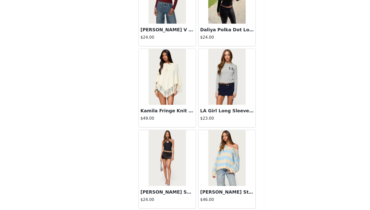
scroll to position [10057, 0]
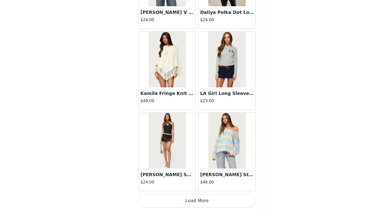
click at [189, 199] on button "Load More" at bounding box center [185, 201] width 106 height 12
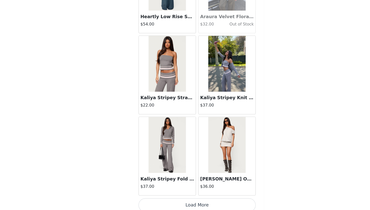
scroll to position [10787, 0]
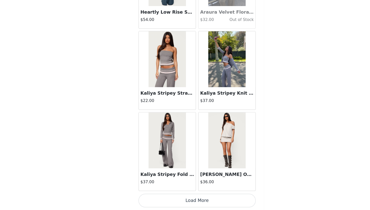
click at [187, 198] on button "Load More" at bounding box center [185, 201] width 106 height 12
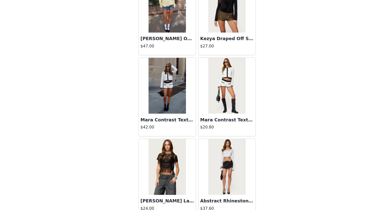
scroll to position [11517, 0]
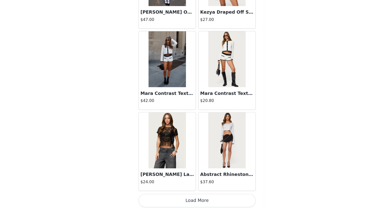
click at [176, 199] on button "Load More" at bounding box center [185, 201] width 106 height 12
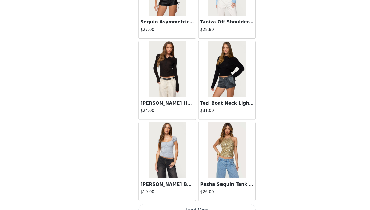
scroll to position [12248, 0]
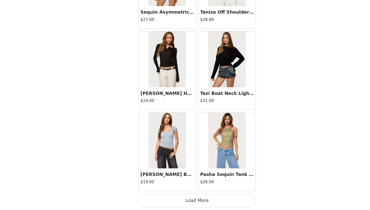
click at [187, 201] on button "Load More" at bounding box center [185, 201] width 106 height 12
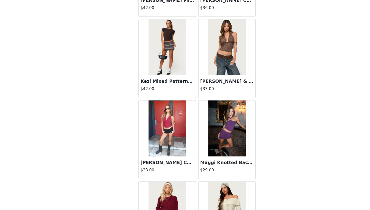
scroll to position [12978, 0]
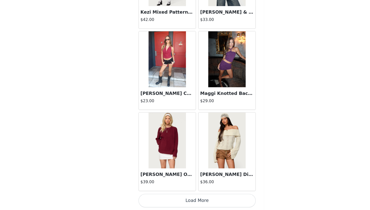
click at [181, 204] on button "Load More" at bounding box center [185, 201] width 106 height 12
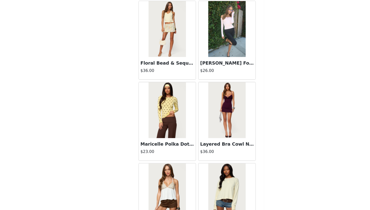
scroll to position [13153, 0]
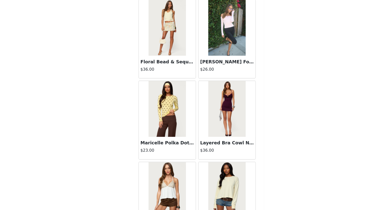
click at [215, 57] on img at bounding box center [211, 45] width 33 height 50
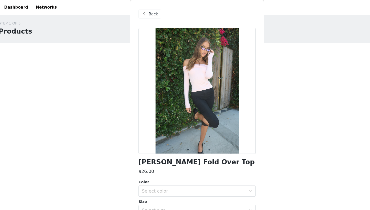
scroll to position [0, 0]
click at [148, 11] on span "Back" at bounding box center [145, 12] width 9 height 5
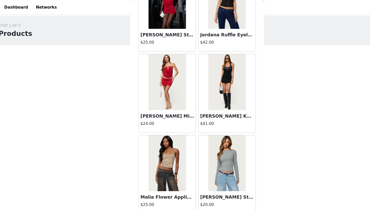
scroll to position [109, 0]
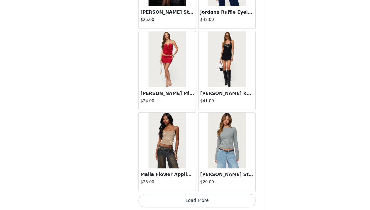
click at [173, 197] on button "Load More" at bounding box center [185, 201] width 106 height 12
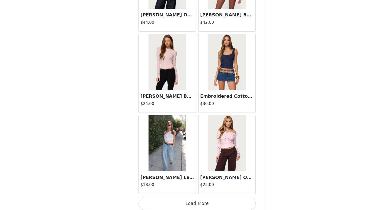
scroll to position [14439, 0]
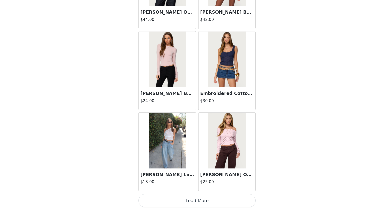
click at [179, 200] on button "Load More" at bounding box center [185, 201] width 106 height 12
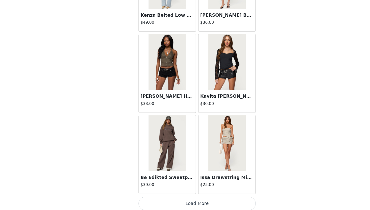
scroll to position [15169, 0]
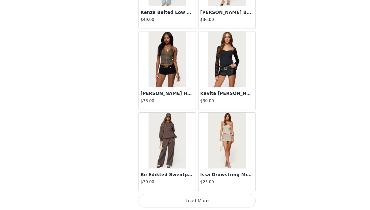
click at [170, 200] on button "Load More" at bounding box center [185, 201] width 106 height 12
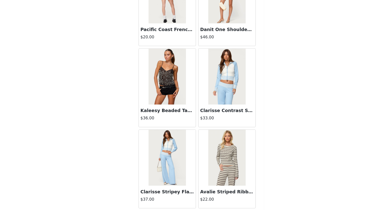
scroll to position [15900, 0]
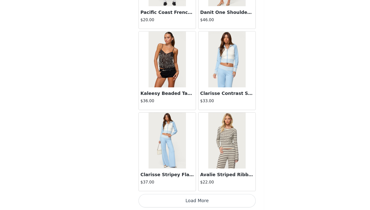
click at [181, 204] on button "Load More" at bounding box center [185, 201] width 106 height 12
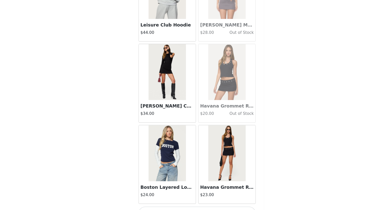
scroll to position [16630, 0]
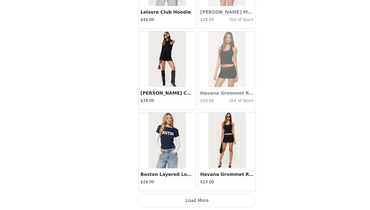
click at [198, 199] on button "Load More" at bounding box center [185, 201] width 106 height 12
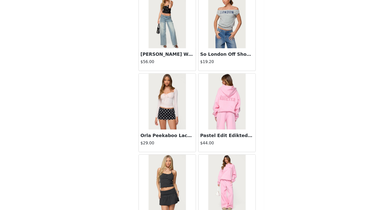
scroll to position [7981, 0]
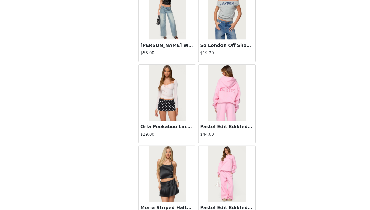
click at [209, 119] on img at bounding box center [211, 104] width 33 height 50
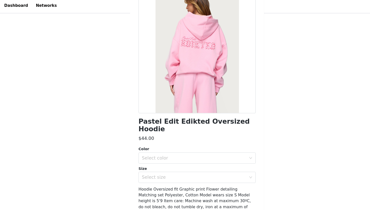
scroll to position [35, 0]
click at [158, 139] on div "Select color" at bounding box center [183, 144] width 96 height 10
click at [155, 150] on li "PINK" at bounding box center [185, 148] width 106 height 8
click at [153, 158] on div "Select size" at bounding box center [182, 160] width 94 height 5
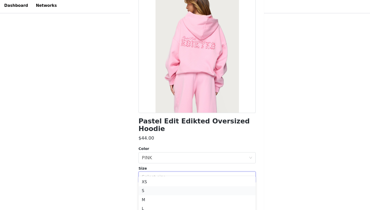
click at [147, 173] on li "S" at bounding box center [185, 173] width 106 height 8
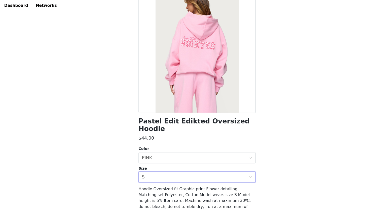
click at [246, 130] on div "STEP 1 OF 5 Products Choose as many products as you'd like, up to $200.00. 4 Se…" at bounding box center [185, 39] width 370 height 267
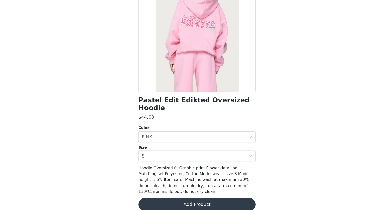
scroll to position [109, 0]
click at [188, 198] on button "Add Product" at bounding box center [185, 204] width 106 height 12
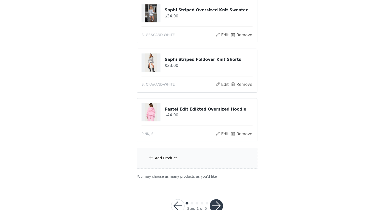
scroll to position [153, 0]
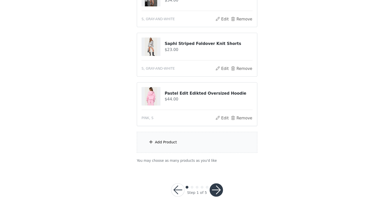
click at [173, 145] on div "Add Product" at bounding box center [185, 148] width 109 height 19
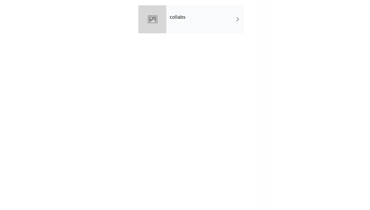
click at [171, 40] on div "collabs" at bounding box center [192, 37] width 70 height 25
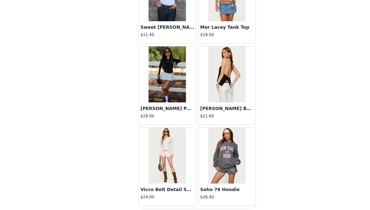
scroll to position [561, 0]
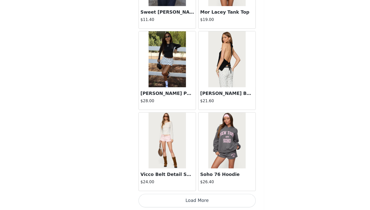
click at [203, 199] on button "Load More" at bounding box center [185, 201] width 106 height 12
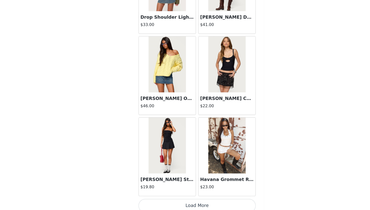
scroll to position [1292, 0]
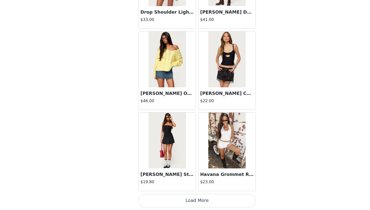
click at [189, 204] on button "Load More" at bounding box center [185, 201] width 106 height 12
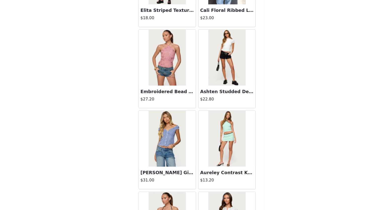
scroll to position [2022, 0]
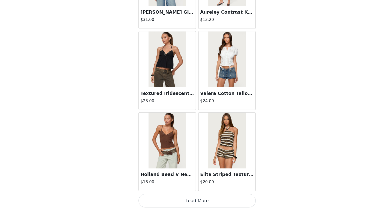
click at [189, 200] on button "Load More" at bounding box center [185, 201] width 106 height 12
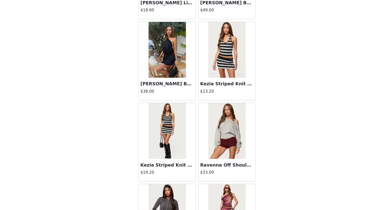
scroll to position [2752, 0]
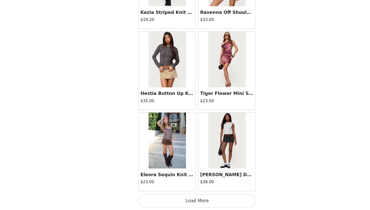
click at [181, 199] on button "Load More" at bounding box center [185, 201] width 106 height 12
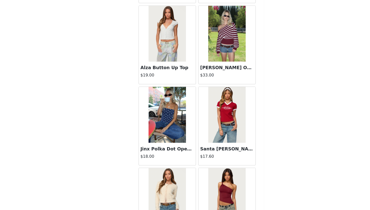
scroll to position [3483, 0]
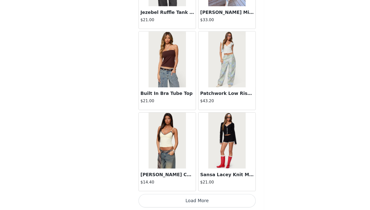
click at [182, 198] on button "Load More" at bounding box center [185, 201] width 106 height 12
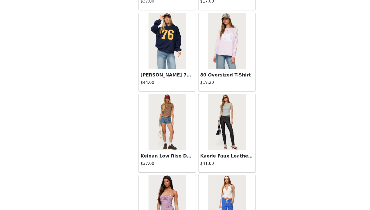
scroll to position [4213, 0]
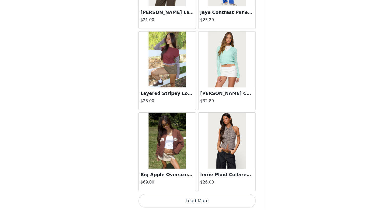
click at [177, 200] on button "Load More" at bounding box center [185, 201] width 106 height 12
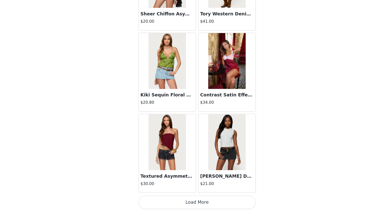
scroll to position [4944, 0]
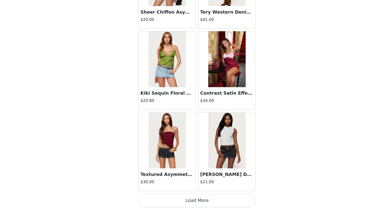
click at [186, 205] on button "Load More" at bounding box center [185, 201] width 106 height 12
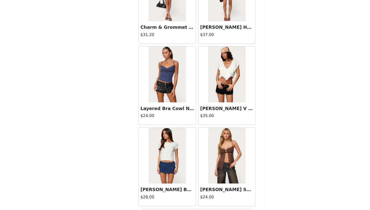
scroll to position [5674, 0]
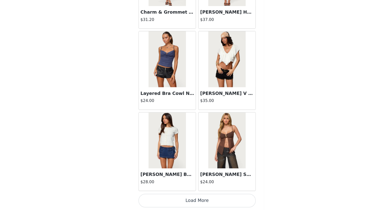
click at [184, 201] on button "Load More" at bounding box center [185, 201] width 106 height 12
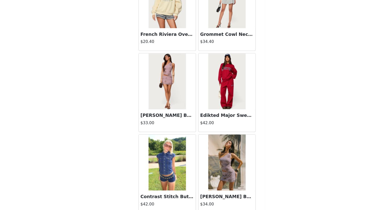
scroll to position [6404, 0]
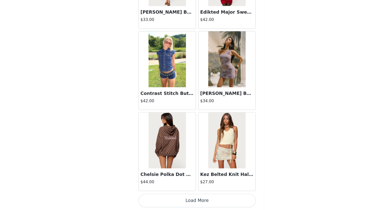
click at [178, 202] on button "Load More" at bounding box center [185, 201] width 106 height 12
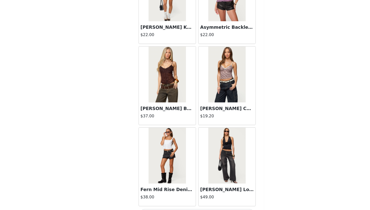
scroll to position [7135, 0]
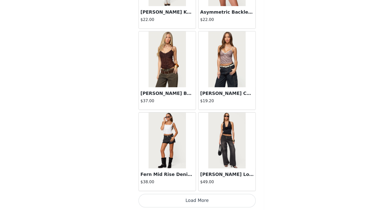
click at [194, 198] on button "Load More" at bounding box center [185, 201] width 106 height 12
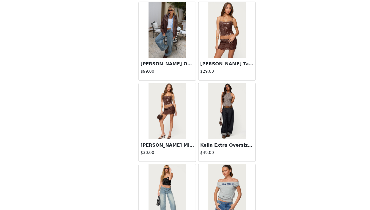
scroll to position [7865, 0]
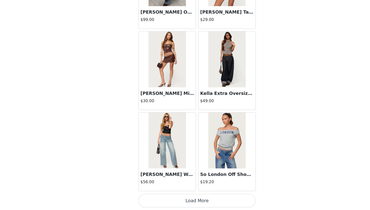
click at [179, 195] on button "Load More" at bounding box center [185, 201] width 106 height 12
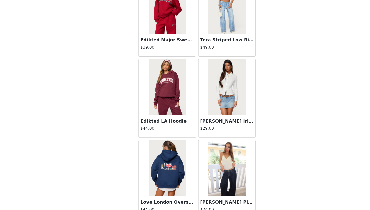
scroll to position [8596, 0]
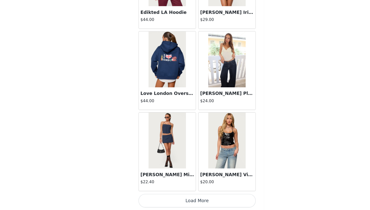
click at [185, 199] on button "Load More" at bounding box center [185, 201] width 106 height 12
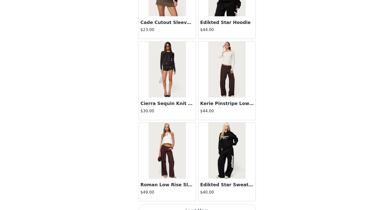
scroll to position [9326, 0]
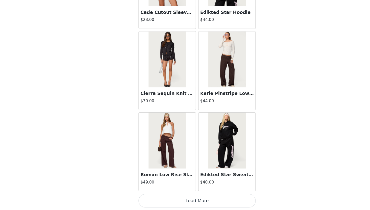
click at [165, 202] on button "Load More" at bounding box center [185, 201] width 106 height 12
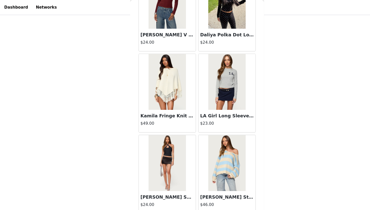
scroll to position [153, 0]
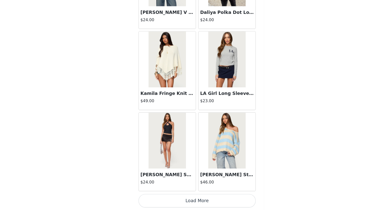
click at [179, 201] on button "Load More" at bounding box center [185, 201] width 106 height 12
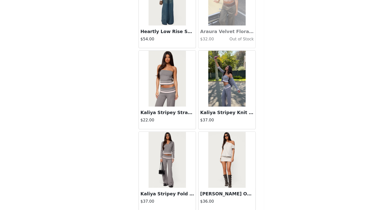
scroll to position [10787, 0]
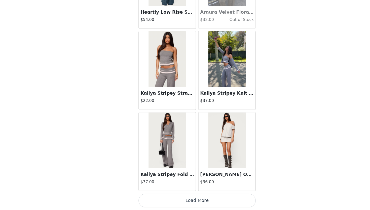
click at [178, 198] on button "Load More" at bounding box center [185, 201] width 106 height 12
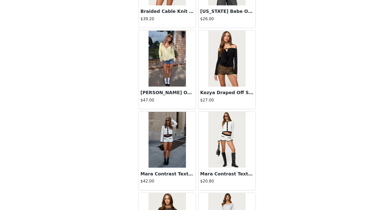
scroll to position [11517, 0]
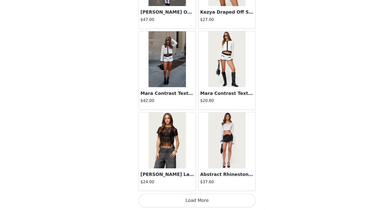
click at [180, 197] on button "Load More" at bounding box center [185, 201] width 106 height 12
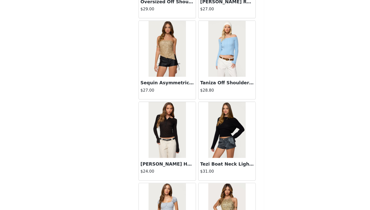
scroll to position [12248, 0]
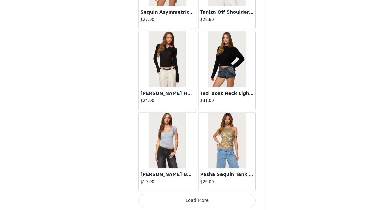
click at [188, 203] on button "Load More" at bounding box center [185, 201] width 106 height 12
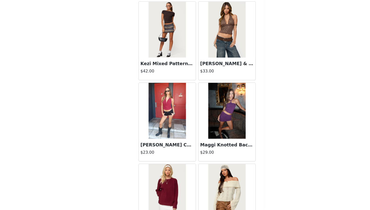
scroll to position [12978, 0]
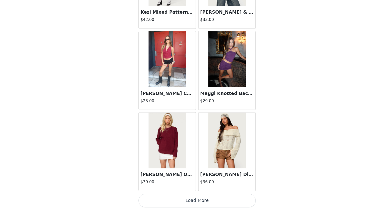
click at [175, 197] on button "Load More" at bounding box center [185, 201] width 106 height 12
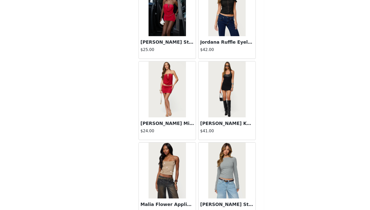
scroll to position [13709, 0]
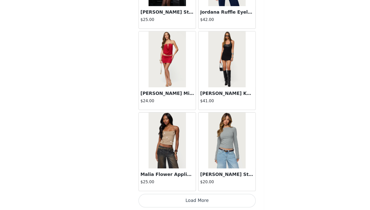
click at [185, 205] on button "Load More" at bounding box center [185, 201] width 106 height 12
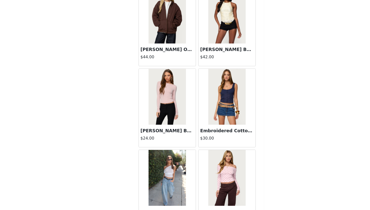
scroll to position [14439, 0]
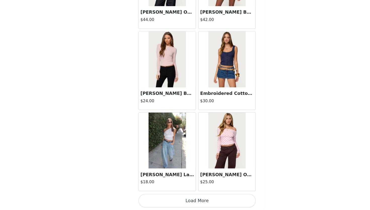
click at [177, 197] on button "Load More" at bounding box center [185, 201] width 106 height 12
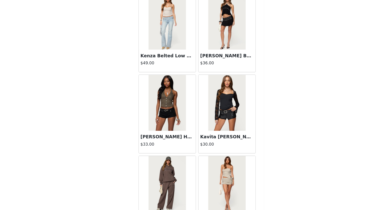
scroll to position [15169, 0]
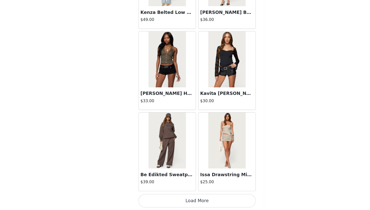
click at [176, 199] on button "Load More" at bounding box center [185, 201] width 106 height 12
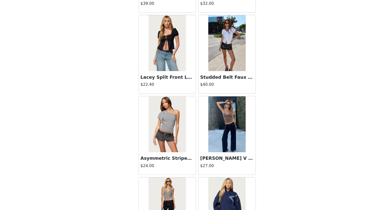
scroll to position [8976, 0]
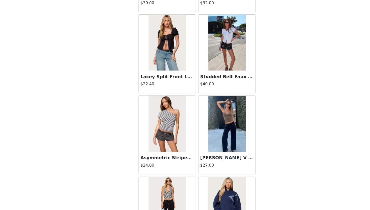
click at [199, 150] on img at bounding box center [211, 132] width 33 height 50
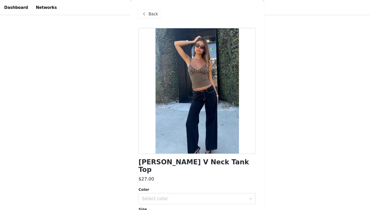
scroll to position [8, 0]
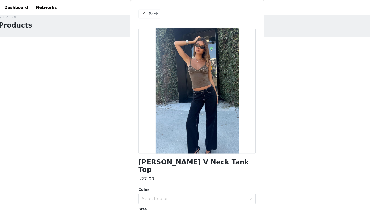
click at [142, 16] on div "Back" at bounding box center [142, 13] width 20 height 8
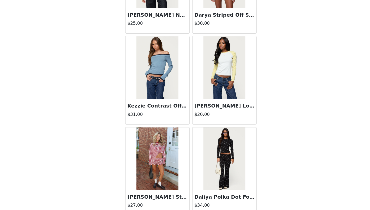
scroll to position [11165, 0]
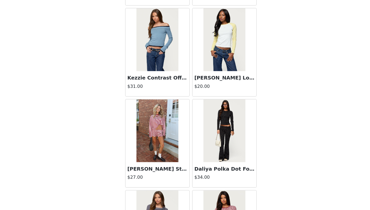
click at [213, 135] on img at bounding box center [211, 134] width 33 height 50
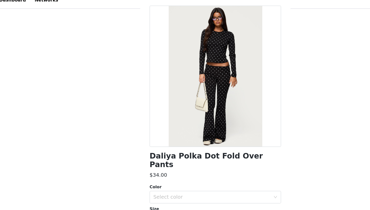
scroll to position [0, 0]
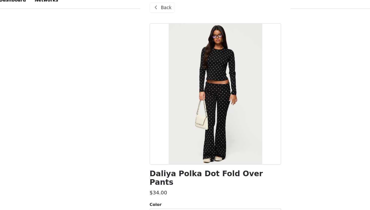
click at [141, 15] on div "Back" at bounding box center [142, 13] width 20 height 8
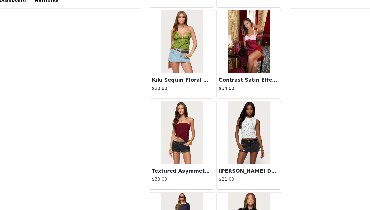
scroll to position [4977, 0]
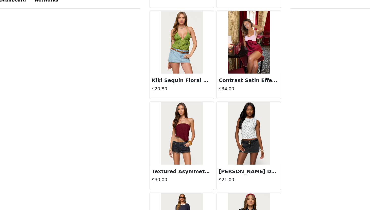
click at [216, 52] on img at bounding box center [211, 40] width 33 height 50
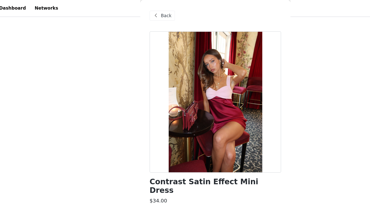
scroll to position [55, 0]
click at [143, 13] on span "Back" at bounding box center [145, 12] width 9 height 5
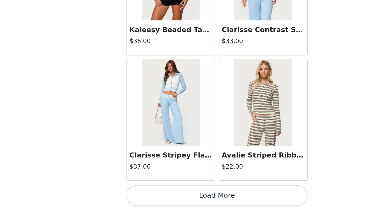
scroll to position [153, 0]
click at [184, 197] on button "Load More" at bounding box center [185, 201] width 106 height 12
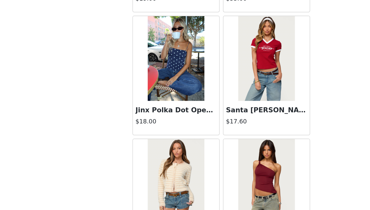
scroll to position [3223, 0]
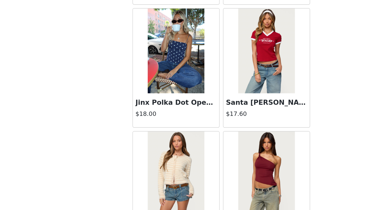
click at [159, 120] on img at bounding box center [157, 114] width 33 height 50
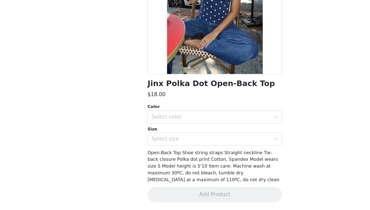
scroll to position [153, 0]
click at [178, 138] on div "Select color" at bounding box center [182, 136] width 94 height 5
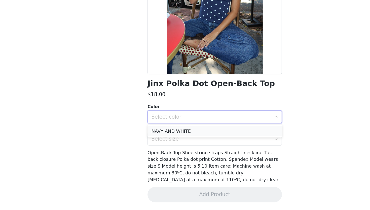
click at [152, 150] on li "NAVY AND WHITE" at bounding box center [185, 148] width 106 height 8
click at [151, 155] on div "Select size" at bounding box center [182, 153] width 94 height 5
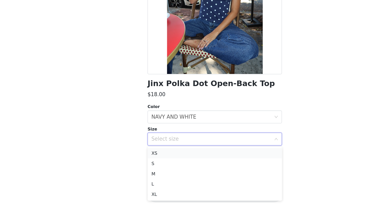
click at [147, 165] on li "XS" at bounding box center [185, 165] width 106 height 8
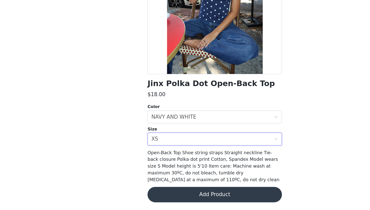
click at [177, 196] on button "Add Product" at bounding box center [185, 197] width 106 height 12
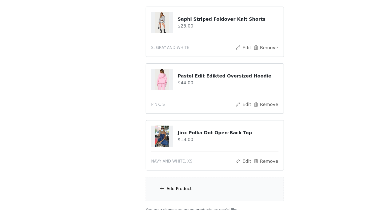
click at [152, 195] on div "Add Product" at bounding box center [157, 192] width 20 height 5
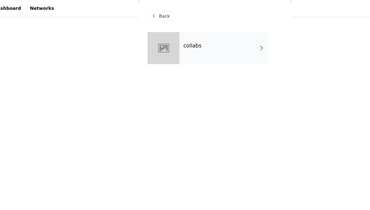
scroll to position [107, 0]
click at [143, 14] on span "Back" at bounding box center [145, 12] width 9 height 5
click at [137, 12] on span at bounding box center [137, 13] width 6 height 6
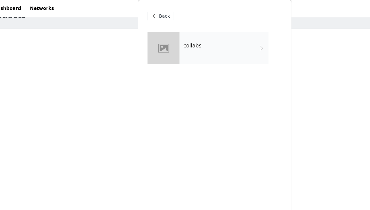
scroll to position [17, 0]
click at [171, 36] on h4 "collabs" at bounding box center [167, 36] width 14 height 5
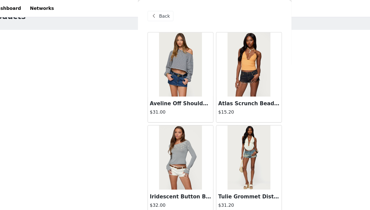
click at [143, 14] on span "Back" at bounding box center [145, 12] width 9 height 5
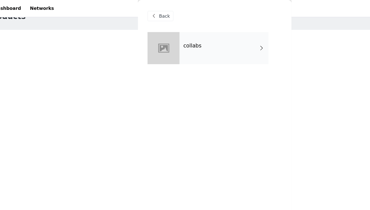
click at [143, 14] on span "Back" at bounding box center [145, 12] width 9 height 5
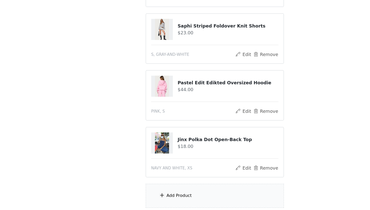
scroll to position [198, 0]
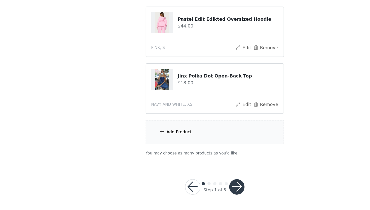
click at [174, 143] on div "Add Product" at bounding box center [185, 148] width 109 height 19
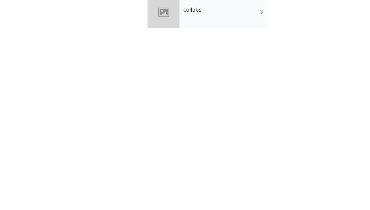
scroll to position [194, 0]
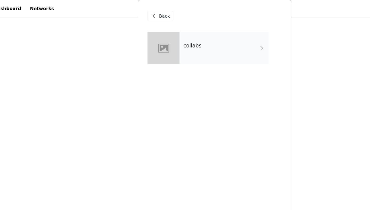
click at [154, 42] on div at bounding box center [144, 37] width 25 height 25
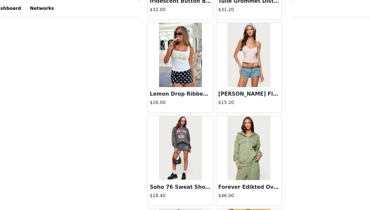
scroll to position [154, 0]
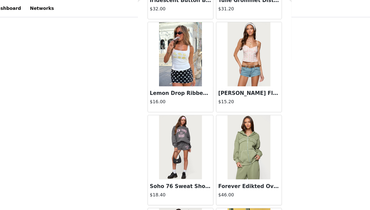
click at [160, 52] on img at bounding box center [157, 42] width 33 height 50
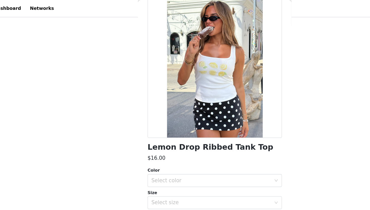
scroll to position [0, 0]
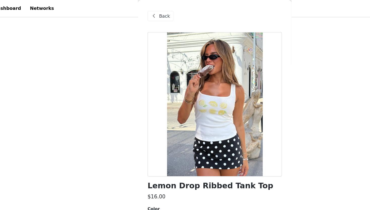
click at [139, 15] on span at bounding box center [137, 13] width 6 height 6
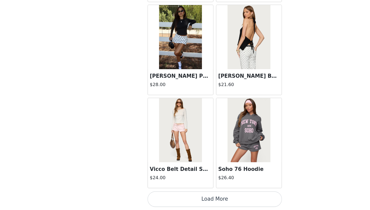
scroll to position [79, 0]
click at [167, 204] on button "Load More" at bounding box center [185, 201] width 106 height 12
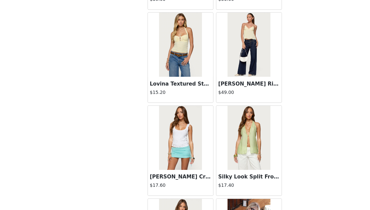
scroll to position [920, 0]
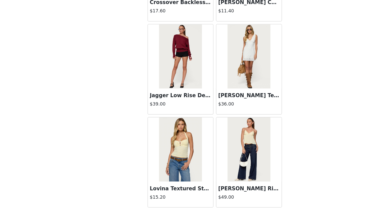
click at [159, 157] on img at bounding box center [157, 162] width 33 height 50
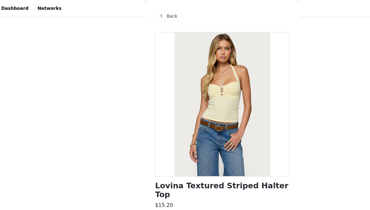
scroll to position [31, 0]
click at [138, 16] on div "Back" at bounding box center [142, 13] width 20 height 8
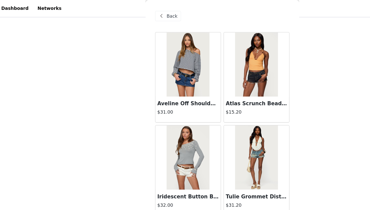
scroll to position [0, 0]
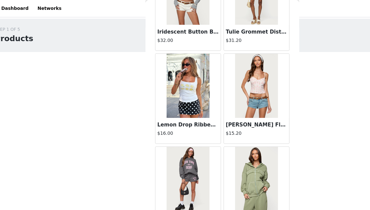
click at [156, 71] on img at bounding box center [157, 67] width 33 height 50
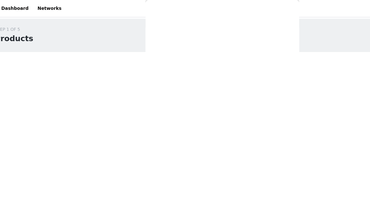
scroll to position [30, 0]
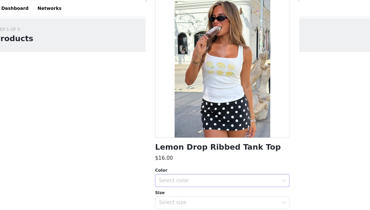
click at [150, 143] on div "Select color" at bounding box center [182, 141] width 94 height 5
click at [144, 152] on li "WHITE" at bounding box center [185, 153] width 106 height 8
click at [143, 158] on div "Select size" at bounding box center [182, 159] width 94 height 5
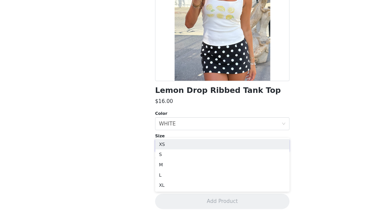
scroll to position [20, 0]
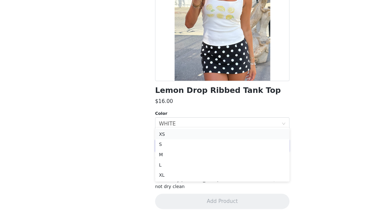
click at [144, 150] on li "XS" at bounding box center [185, 150] width 106 height 8
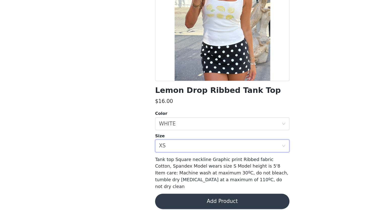
click at [171, 200] on button "Add Product" at bounding box center [185, 203] width 106 height 12
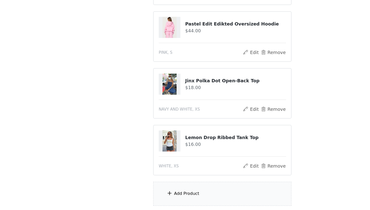
scroll to position [243, 0]
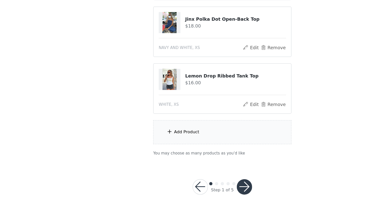
click at [200, 190] on button "button" at bounding box center [202, 191] width 12 height 12
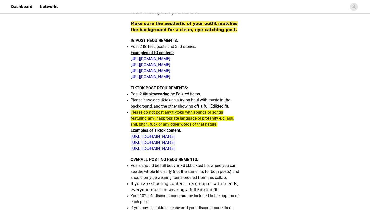
scroll to position [191, 0]
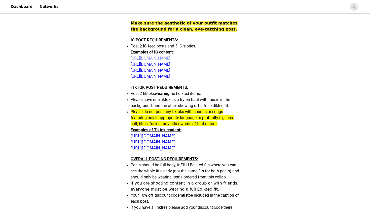
click at [170, 56] on link "https://www.instagram.com/p/C3QmIY6utAV/?img_index=1" at bounding box center [151, 58] width 40 height 5
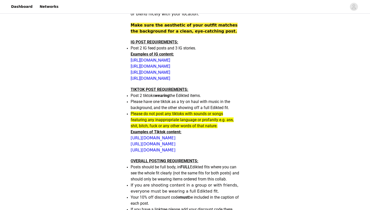
scroll to position [189, 0]
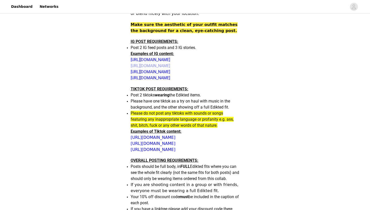
click at [170, 66] on link "[URL][DOMAIN_NAME]" at bounding box center [151, 65] width 40 height 5
click at [163, 74] on link "[URL][DOMAIN_NAME]" at bounding box center [151, 71] width 40 height 5
click at [158, 78] on link "[URL][DOMAIN_NAME]" at bounding box center [151, 77] width 40 height 5
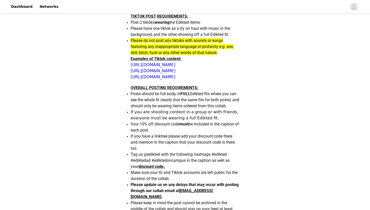
scroll to position [264, 0]
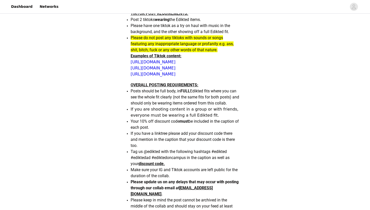
click at [173, 59] on p "[URL][DOMAIN_NAME]" at bounding box center [185, 62] width 109 height 6
click at [173, 61] on link "[URL][DOMAIN_NAME]" at bounding box center [153, 61] width 45 height 5
click at [158, 70] on link "[URL][DOMAIN_NAME]" at bounding box center [153, 67] width 45 height 5
click at [164, 76] on link "[URL][DOMAIN_NAME]" at bounding box center [153, 74] width 45 height 5
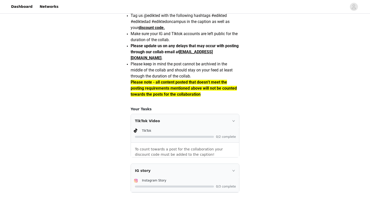
scroll to position [455, 0]
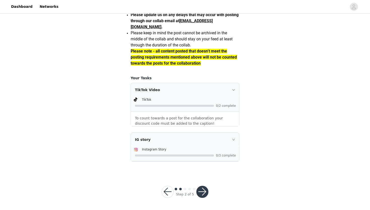
click at [169, 193] on button "button" at bounding box center [168, 191] width 12 height 12
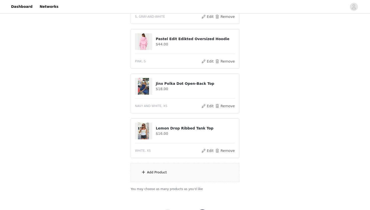
scroll to position [243, 0]
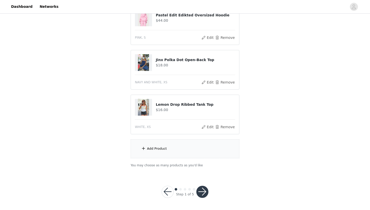
click at [174, 153] on div "Add Product" at bounding box center [185, 148] width 109 height 19
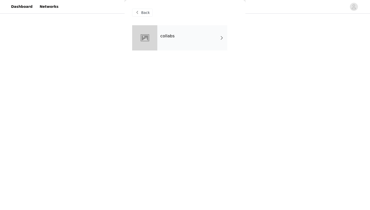
click at [178, 39] on div "collabs" at bounding box center [192, 37] width 70 height 25
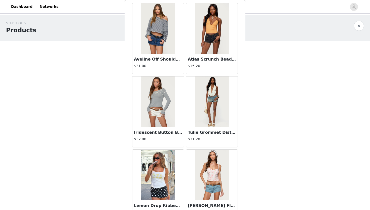
scroll to position [0, 0]
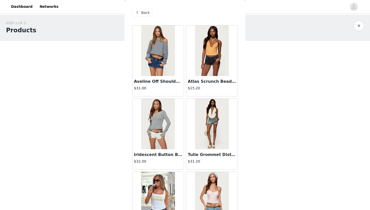
click at [146, 11] on span "Back" at bounding box center [145, 12] width 9 height 5
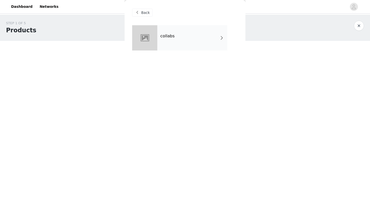
click at [147, 14] on span "Back" at bounding box center [145, 12] width 9 height 5
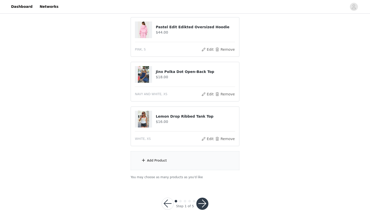
scroll to position [243, 0]
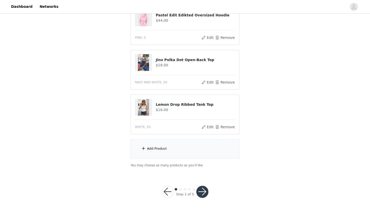
click at [202, 189] on button "button" at bounding box center [202, 191] width 12 height 12
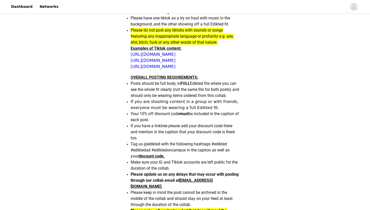
scroll to position [271, 0]
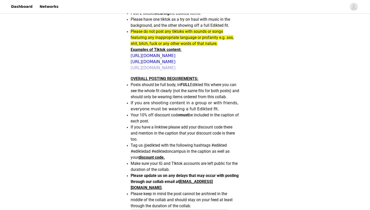
click at [176, 70] on link "https://www.tiktok.com/@edikted/video/7518526129897065758?lang=en" at bounding box center [153, 67] width 45 height 5
click at [149, 64] on link "[URL][DOMAIN_NAME]" at bounding box center [153, 61] width 45 height 5
click at [142, 55] on link "[URL][DOMAIN_NAME]" at bounding box center [153, 55] width 45 height 5
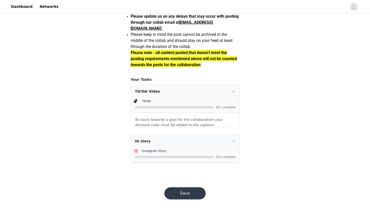
scroll to position [455, 0]
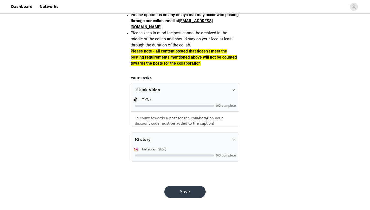
click at [185, 188] on button "Save" at bounding box center [184, 191] width 41 height 12
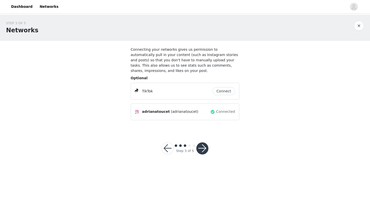
click at [222, 89] on button "Connect" at bounding box center [224, 91] width 23 height 8
click at [202, 148] on button "button" at bounding box center [202, 148] width 12 height 12
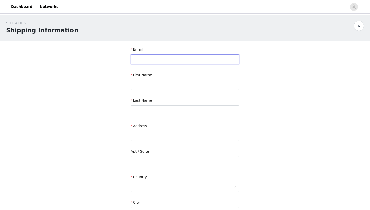
click at [149, 58] on input "text" at bounding box center [185, 59] width 109 height 10
type input "adritoucet@gmail.com"
click at [151, 84] on input "text" at bounding box center [185, 85] width 109 height 10
type input "Giuliana"
click at [181, 112] on input "text" at bounding box center [185, 110] width 109 height 10
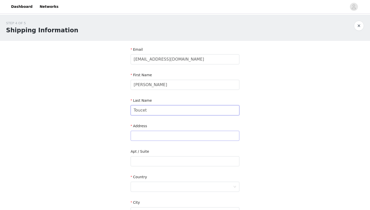
type input "Toucet"
click at [154, 134] on input "text" at bounding box center [185, 135] width 109 height 10
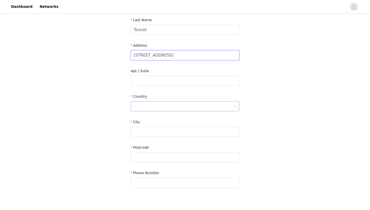
scroll to position [82, 0]
type input "12652 Victoria Place Cir"
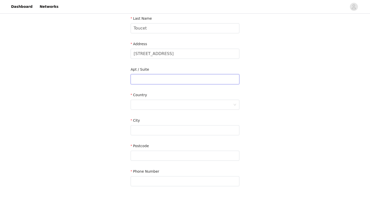
click at [149, 78] on input "text" at bounding box center [185, 79] width 109 height 10
drag, startPoint x: 141, startPoint y: 81, endPoint x: 130, endPoint y: 80, distance: 11.1
click at [130, 80] on section "Email adritoucet@gmail.com First Name Giuliana Last Name Toucet Address 12652 V…" at bounding box center [185, 79] width 121 height 241
click at [145, 81] on input "Apt 5-314" at bounding box center [185, 79] width 109 height 10
click at [158, 81] on input "Apt 5-314" at bounding box center [185, 79] width 109 height 10
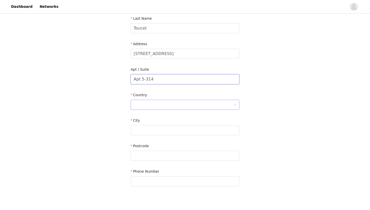
type input "Apt 5-314"
click at [147, 103] on div at bounding box center [183, 105] width 99 height 10
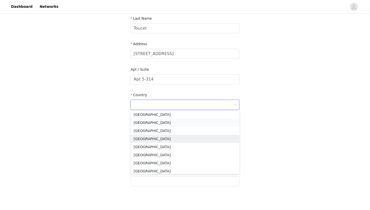
scroll to position [0, 0]
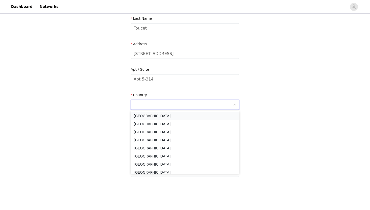
click at [147, 116] on li "United States" at bounding box center [185, 116] width 109 height 8
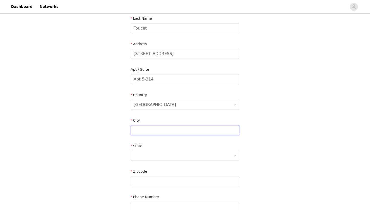
click at [146, 129] on input "text" at bounding box center [185, 130] width 109 height 10
type input "Orlando"
click at [148, 155] on div at bounding box center [183, 156] width 99 height 10
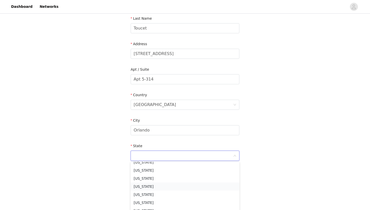
click at [145, 185] on li "Florida" at bounding box center [185, 186] width 109 height 8
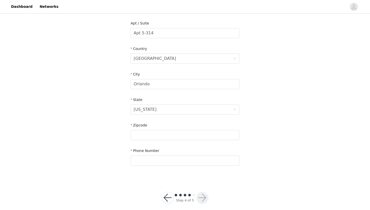
scroll to position [134, 0]
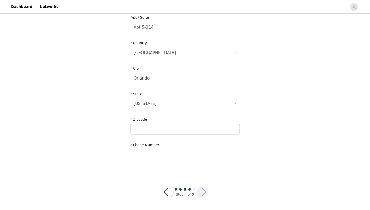
click at [148, 129] on input "text" at bounding box center [185, 129] width 109 height 10
type input "32828"
click at [154, 154] on input "text" at bounding box center [185, 154] width 109 height 10
type input "3522053856"
click at [269, 144] on div "STEP 4 OF 5 Shipping Information Email adritoucet@gmail.com First Name Giuliana…" at bounding box center [185, 27] width 370 height 293
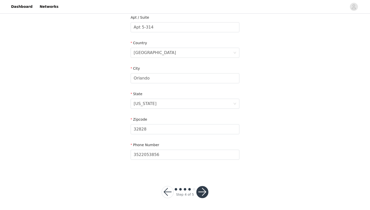
click at [202, 189] on button "button" at bounding box center [202, 192] width 12 height 12
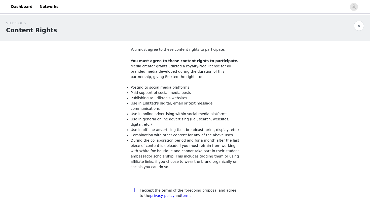
click at [132, 188] on input "checkbox" at bounding box center [133, 190] width 4 height 4
checkbox input "true"
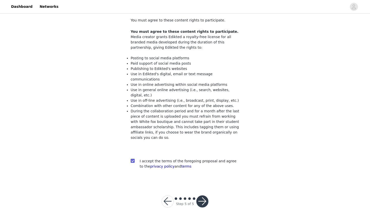
scroll to position [33, 0]
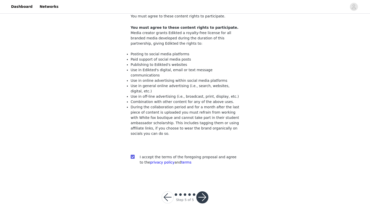
click at [199, 193] on button "button" at bounding box center [202, 197] width 12 height 12
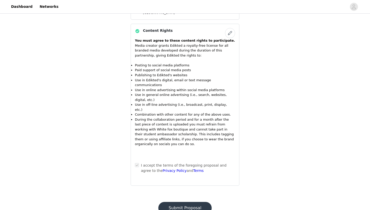
scroll to position [493, 0]
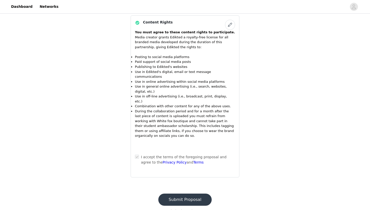
click at [197, 193] on button "Submit Proposal" at bounding box center [184, 199] width 53 height 12
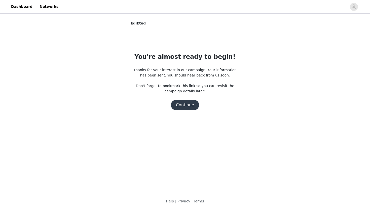
click at [188, 106] on button "Continue" at bounding box center [185, 105] width 28 height 10
